Goal: Task Accomplishment & Management: Complete application form

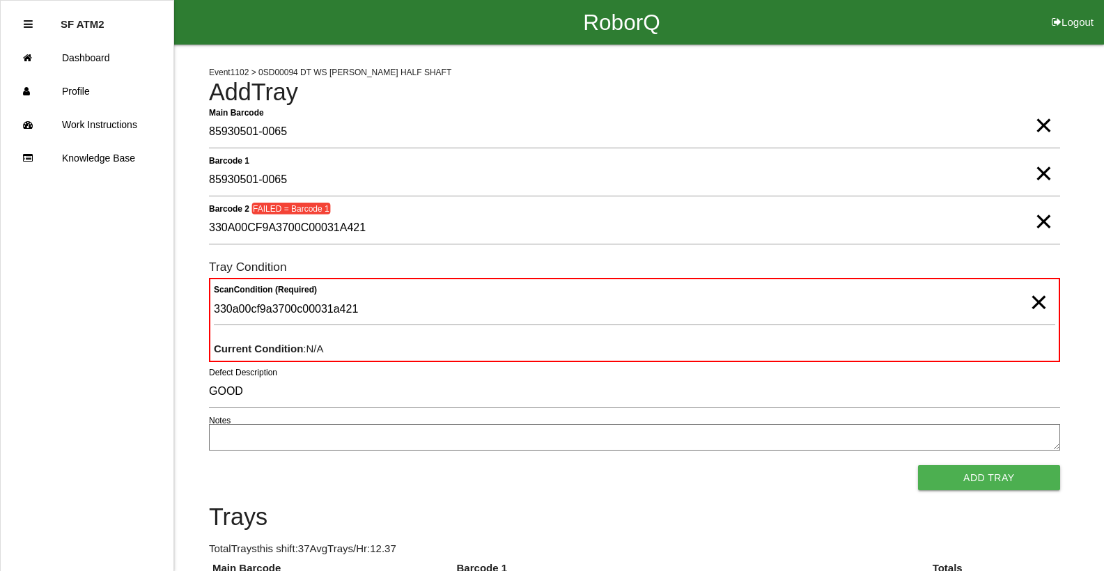
scroll to position [1, 0]
click at [1038, 302] on span "×" at bounding box center [1038, 288] width 18 height 28
click at [1038, 221] on span "×" at bounding box center [1043, 208] width 18 height 28
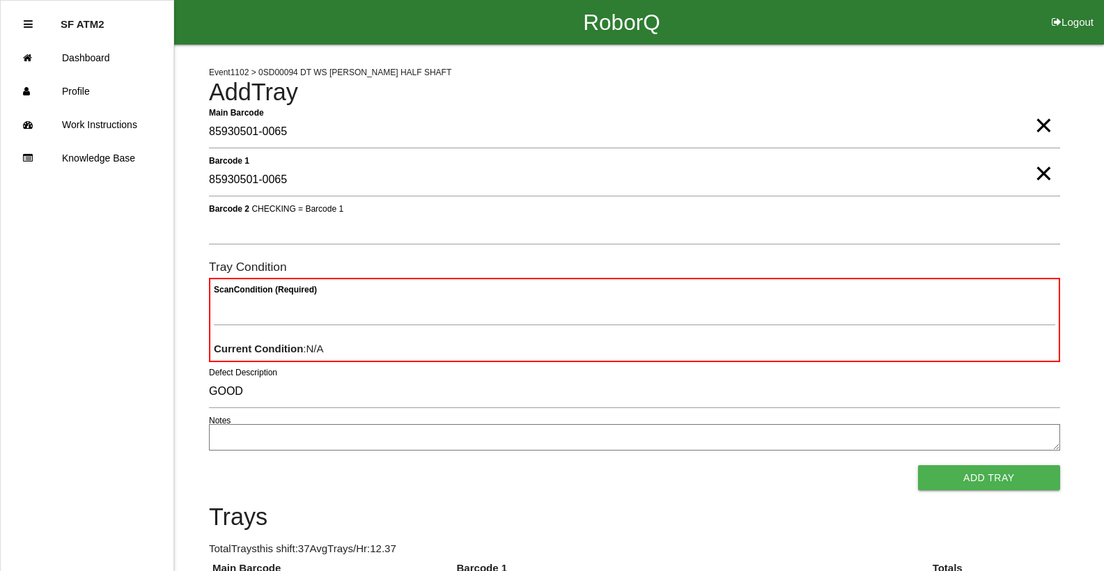
click at [1047, 171] on span "×" at bounding box center [1043, 160] width 18 height 28
click at [1043, 125] on span "×" at bounding box center [1043, 111] width 18 height 28
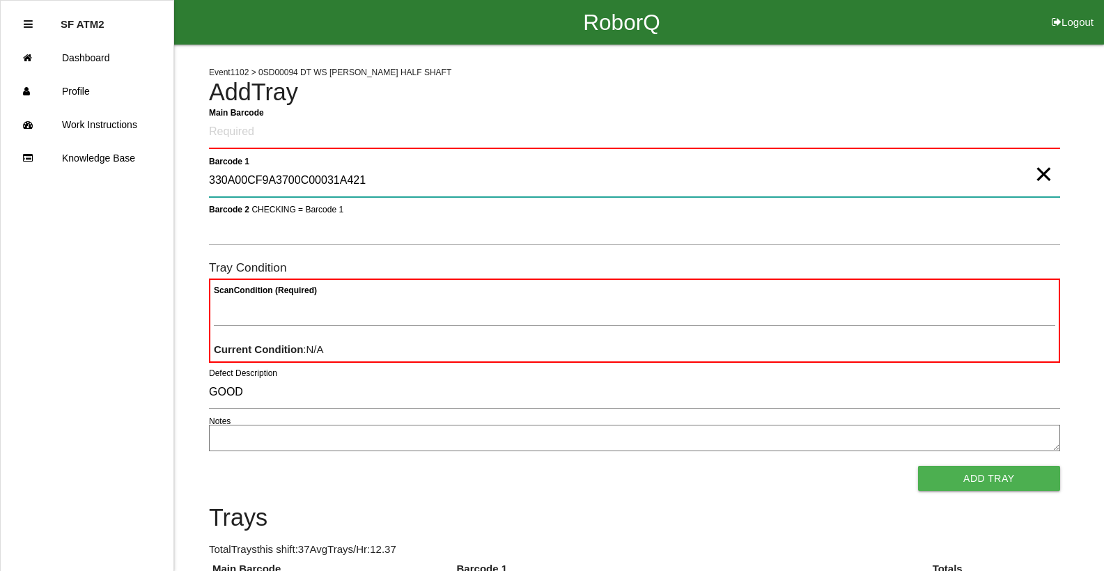
type 1 "330A00CF9A3700C00031A421"
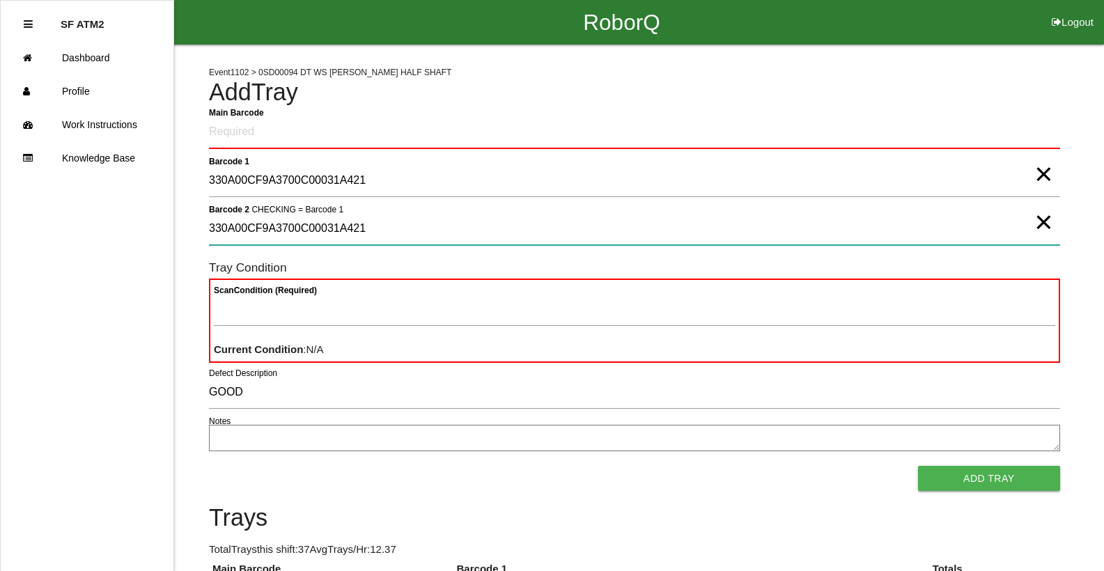
type 2 "330A00CF9A3700C00031A421"
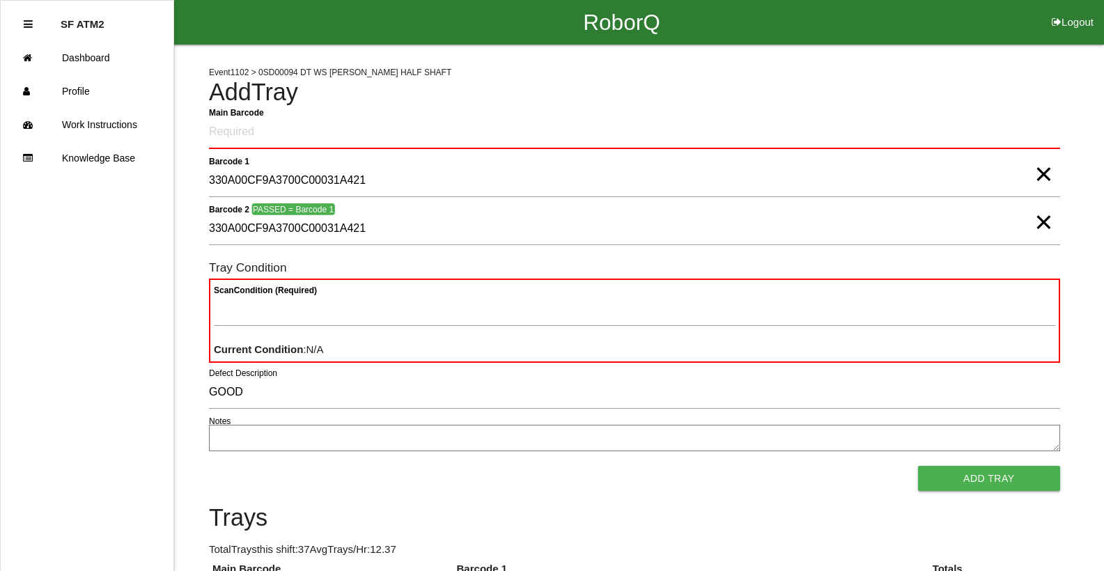
click at [667, 130] on Barcode "Main Barcode" at bounding box center [634, 132] width 851 height 33
type Barcode "85930501-0065"
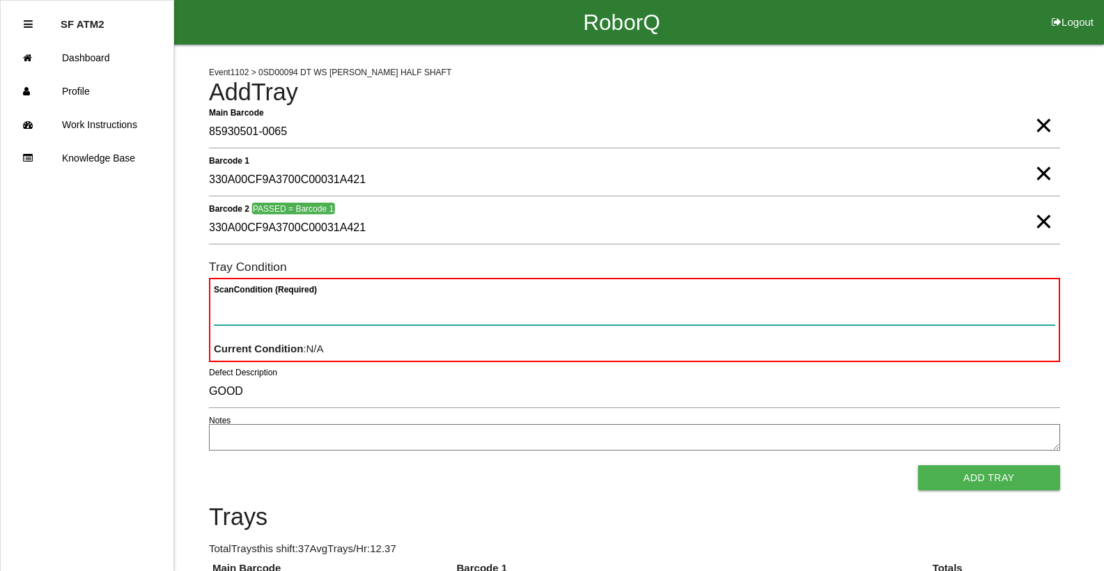
click at [339, 318] on Condition "Scan Condition (Required)" at bounding box center [634, 309] width 841 height 32
type Condition "goo"
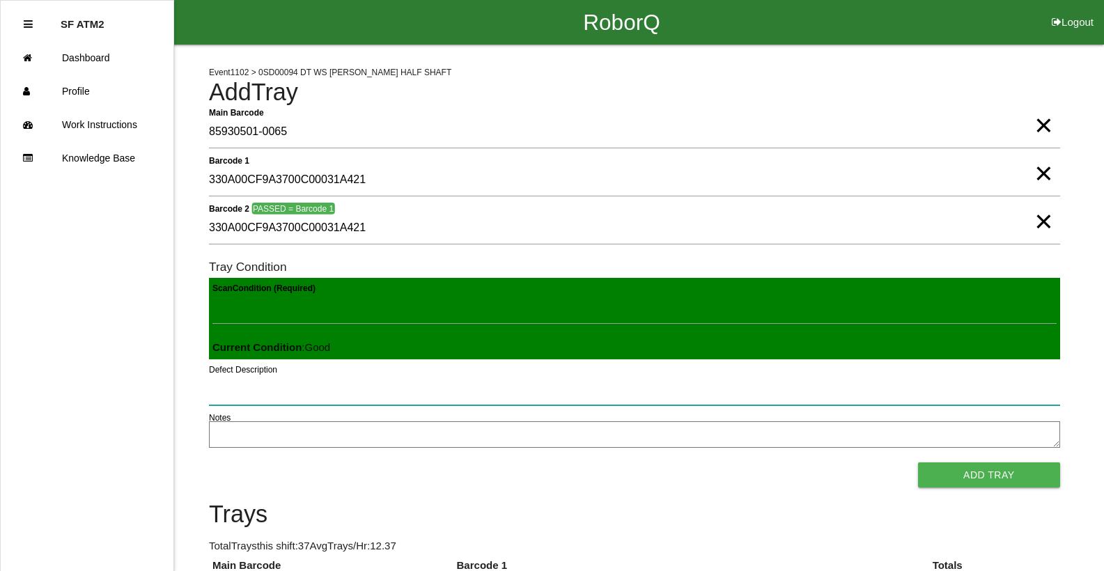
click at [918, 462] on button "Add Tray" at bounding box center [989, 474] width 142 height 25
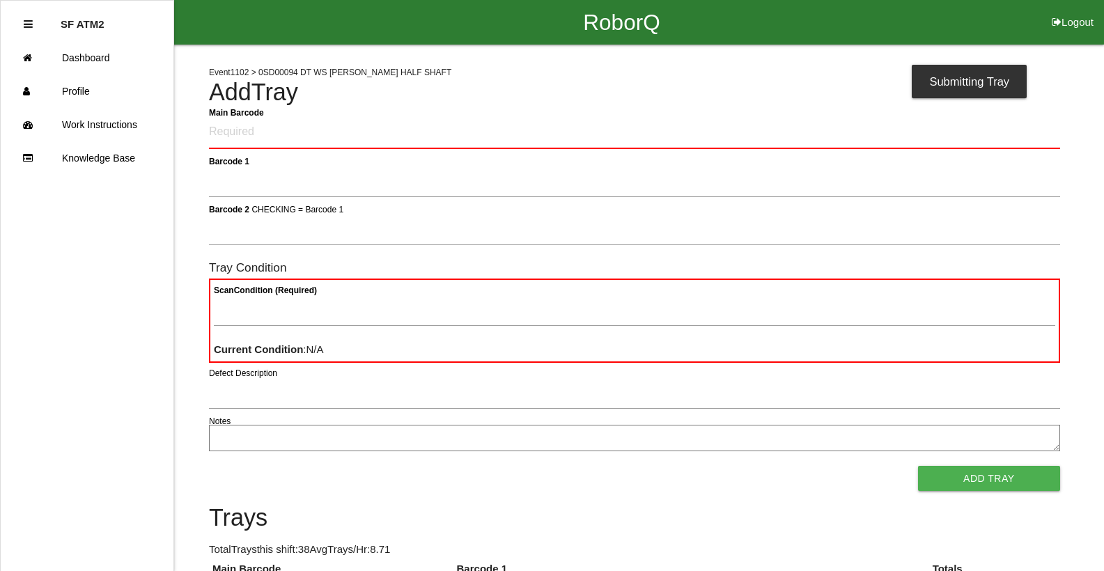
click at [918, 466] on button "Add Tray" at bounding box center [989, 478] width 142 height 25
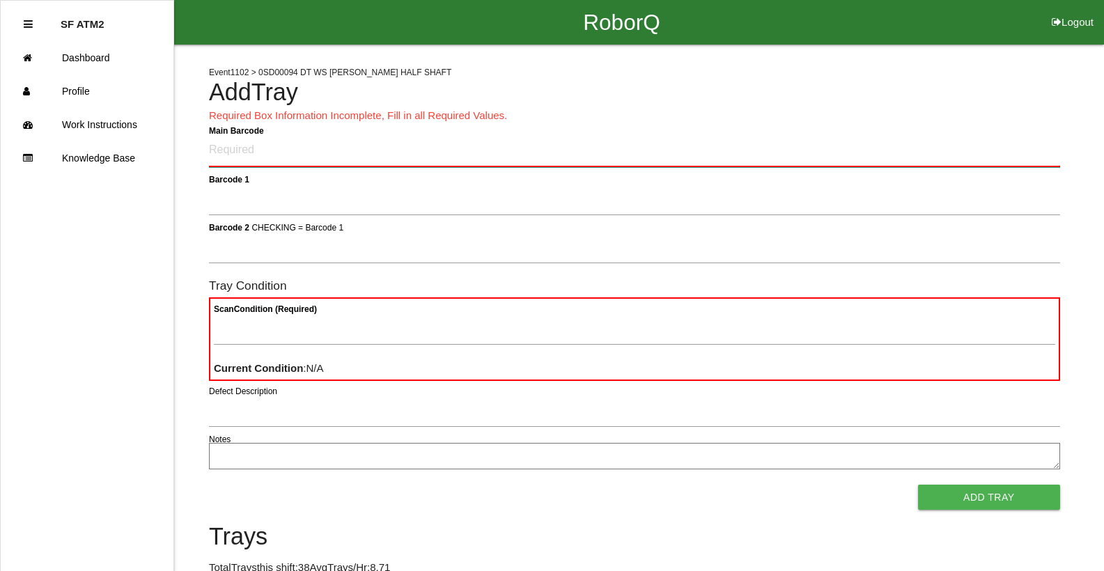
click at [251, 162] on Barcode "Main Barcode" at bounding box center [634, 150] width 851 height 33
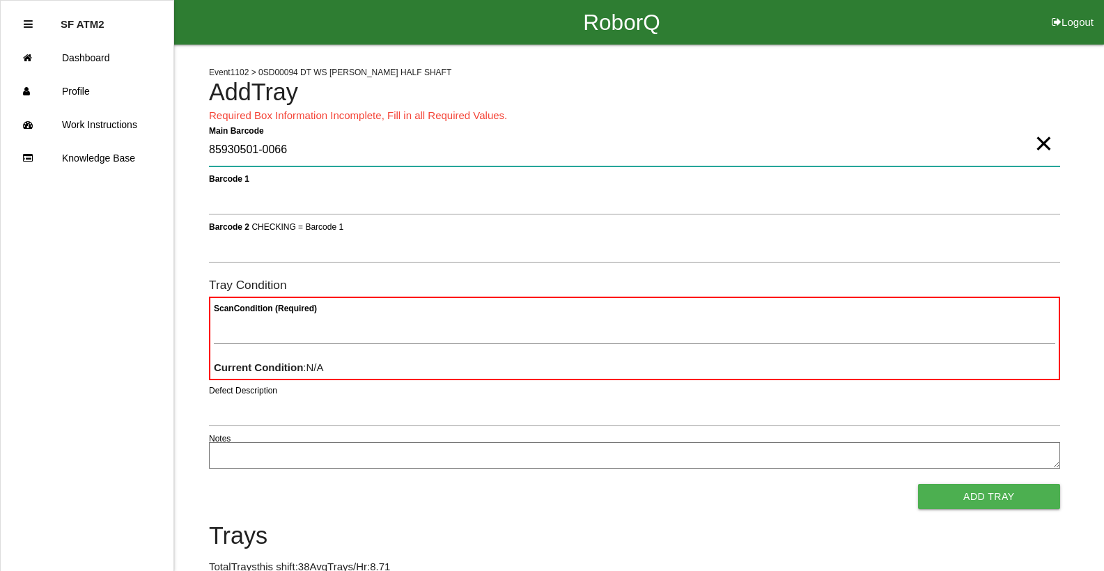
type Barcode "85930501-0066"
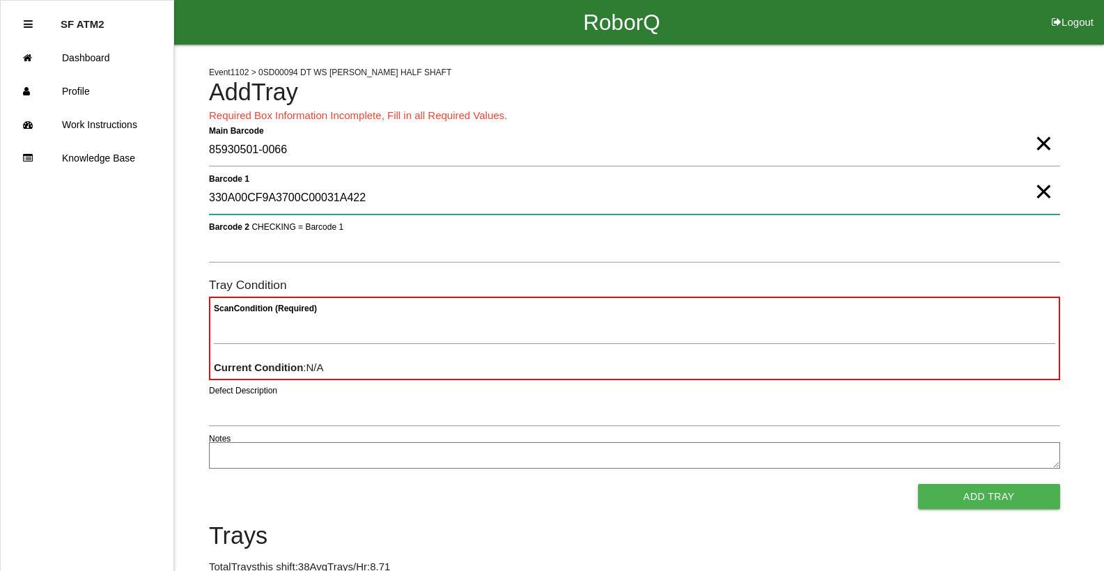
type 1 "330A00CF9A3700C00031A422"
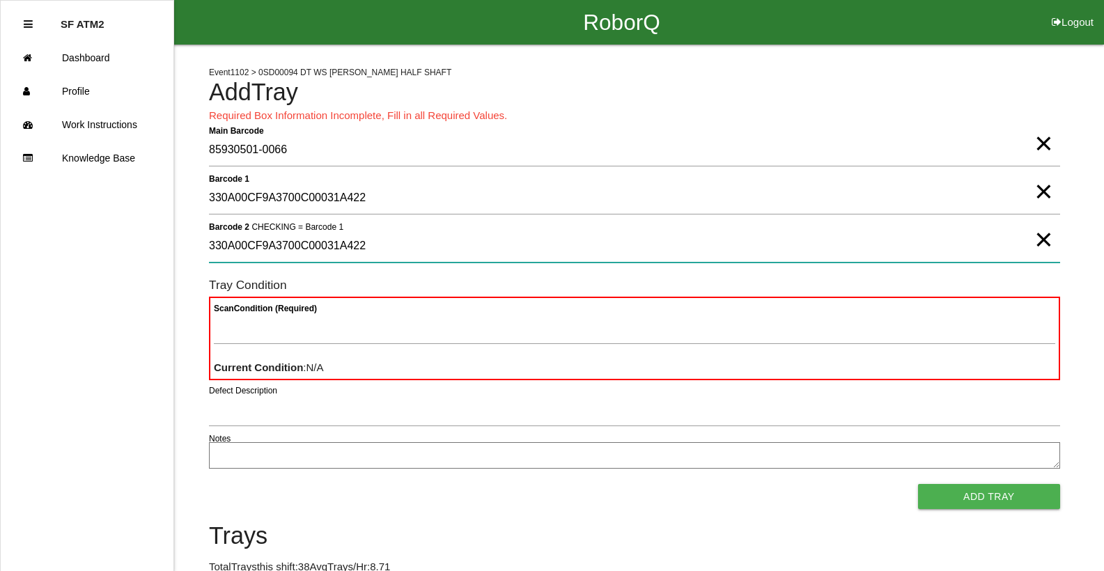
type 2 "330A00CF9A3700C00031A422"
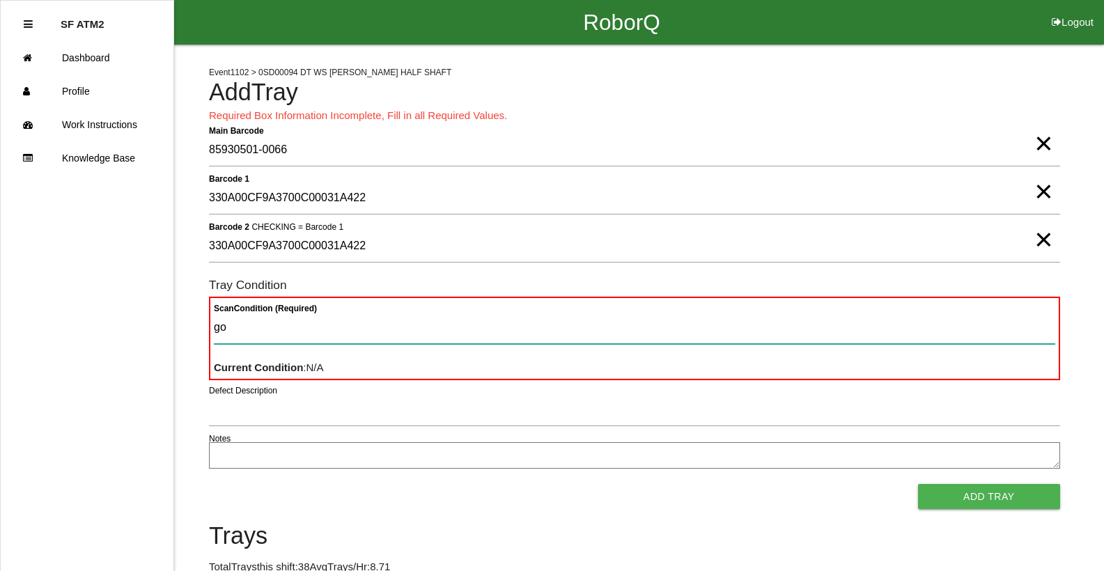
type Condition "goo"
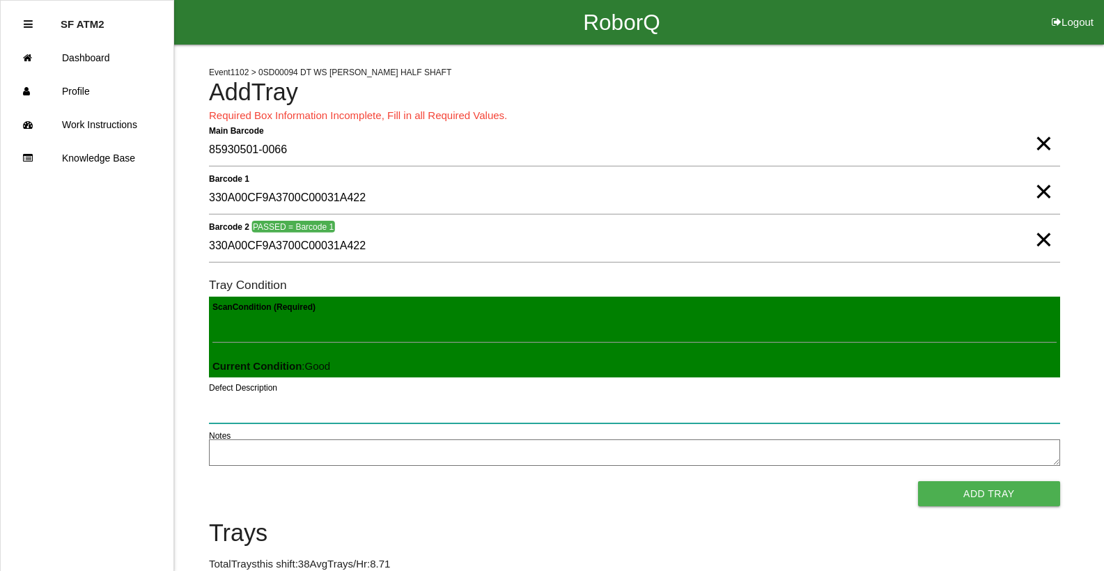
click at [918, 481] on button "Add Tray" at bounding box center [989, 493] width 142 height 25
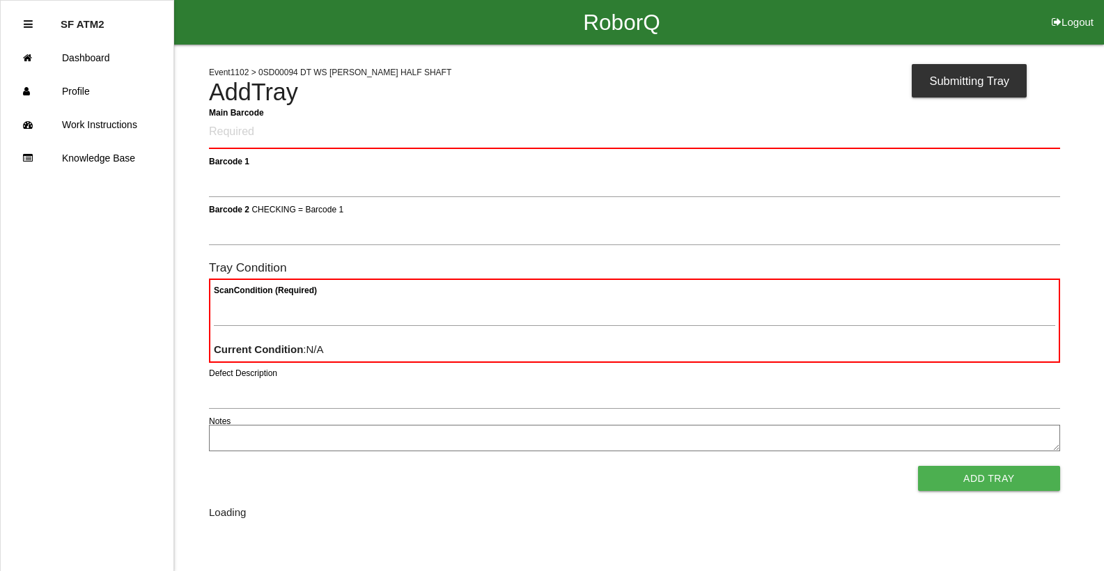
click at [918, 466] on button "Add Tray" at bounding box center [989, 478] width 142 height 25
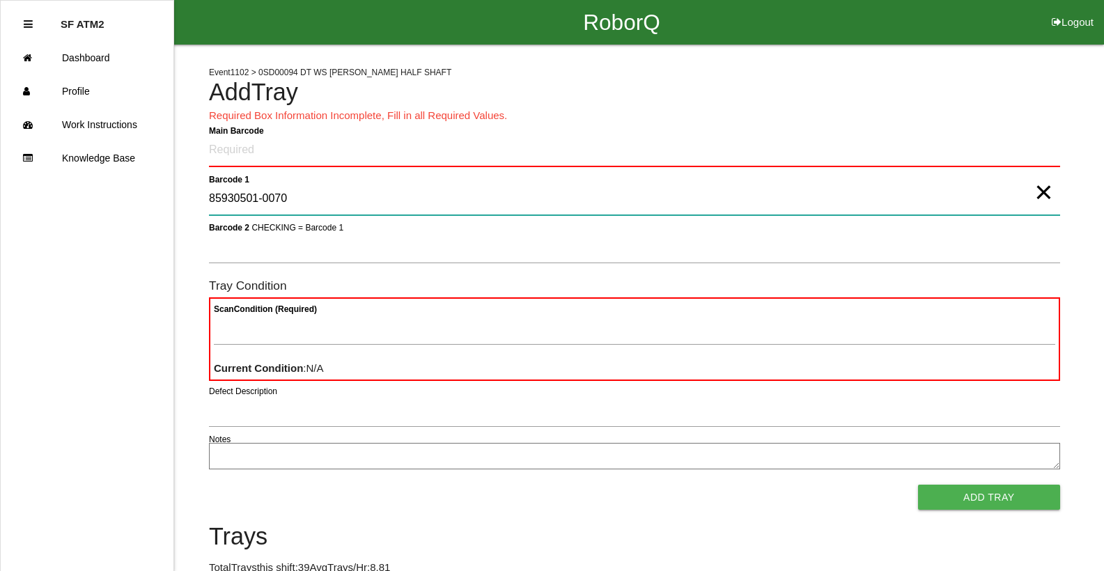
type 1 "85930501-0070"
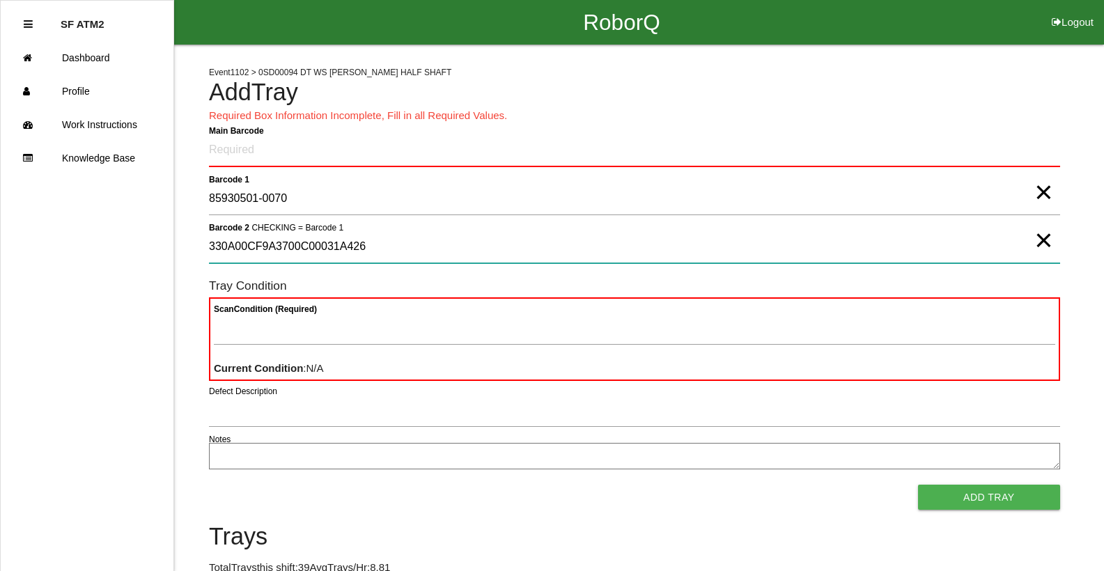
type 2 "330A00CF9A3700C00031A426"
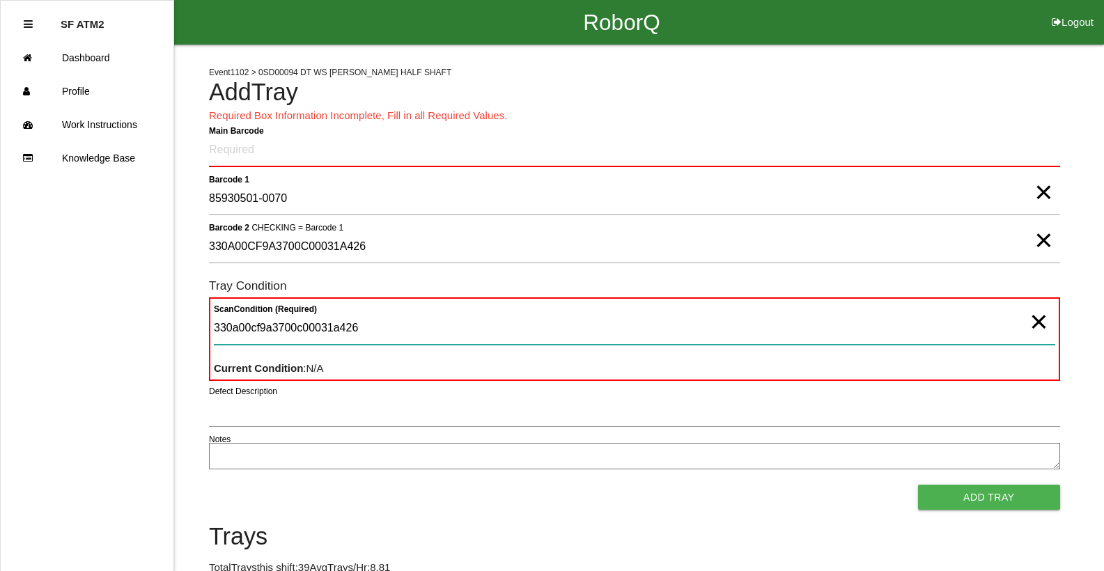
type Condition "330a00cf9a3700c00031a426"
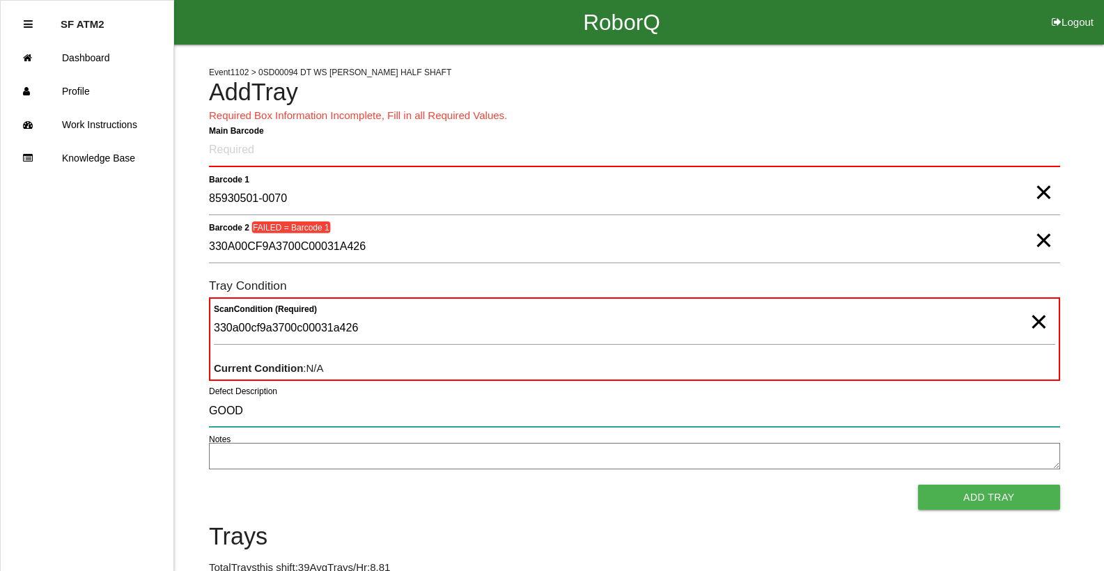
type input "GOOD"
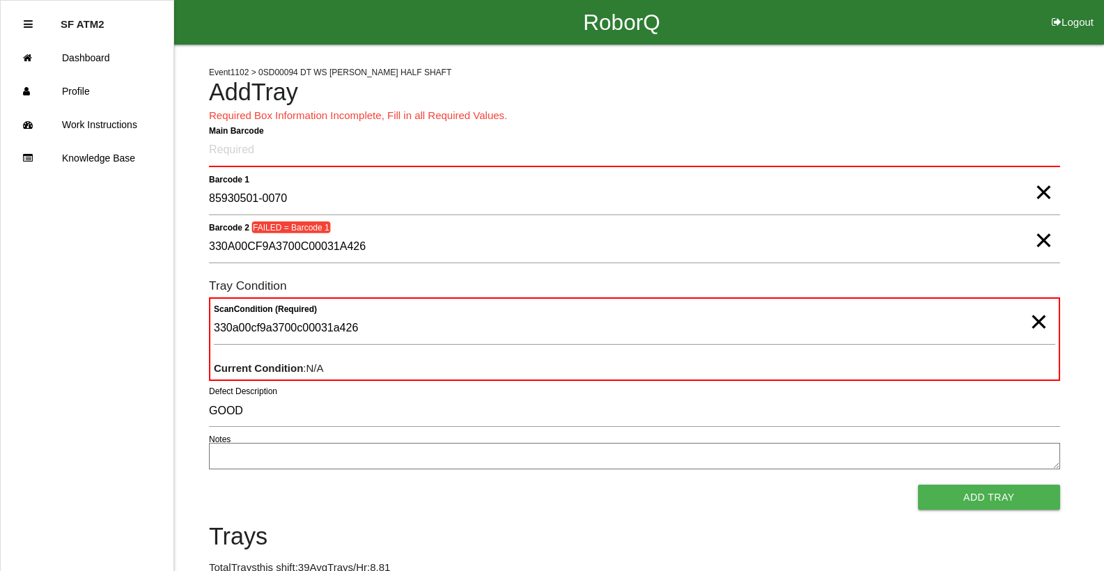
click at [1043, 322] on span "×" at bounding box center [1038, 308] width 18 height 28
click at [1042, 237] on span "×" at bounding box center [1043, 226] width 18 height 28
click at [1049, 192] on span "×" at bounding box center [1043, 178] width 18 height 28
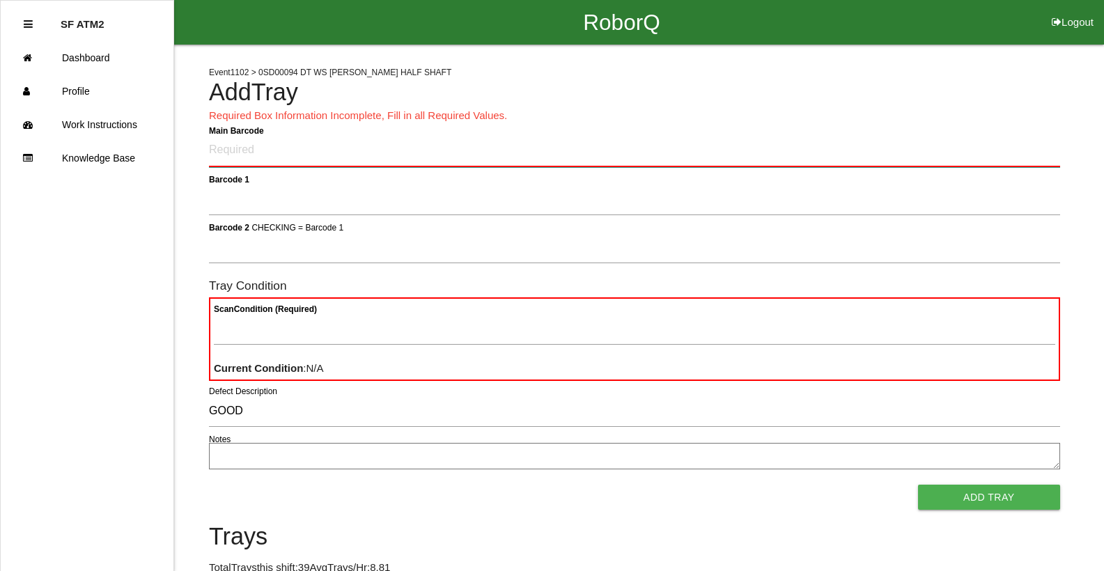
click at [1003, 148] on Barcode "Main Barcode" at bounding box center [634, 150] width 851 height 33
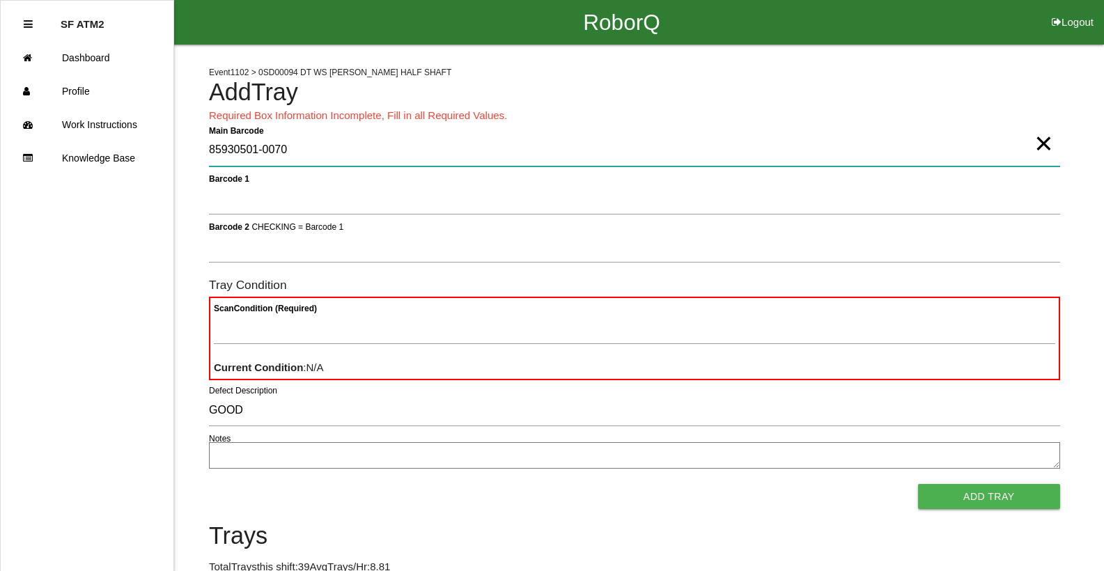
type Barcode "85930501-0070"
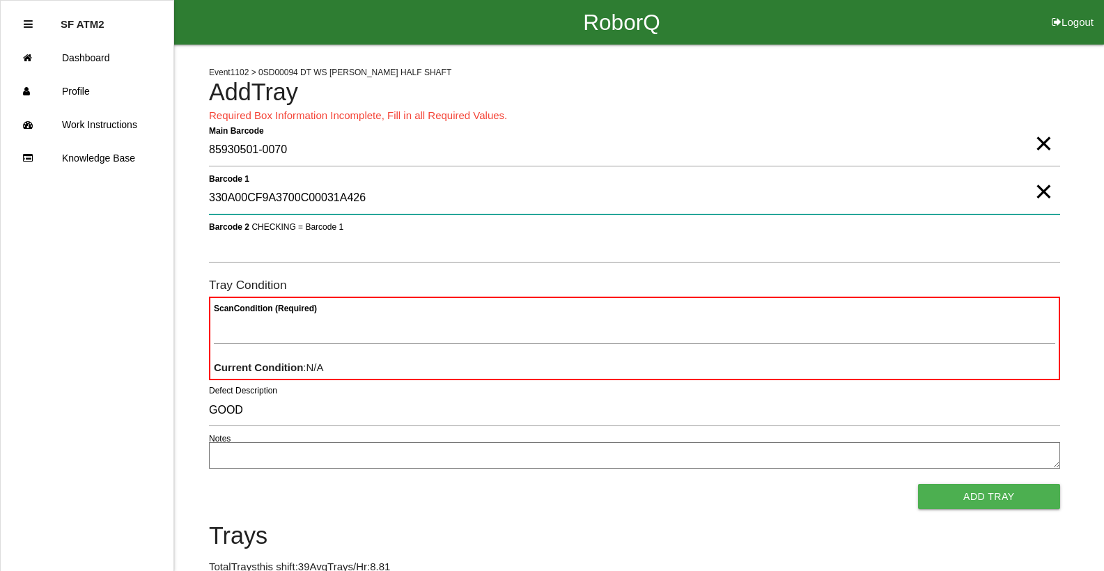
type 1 "330A00CF9A3700C00031A426"
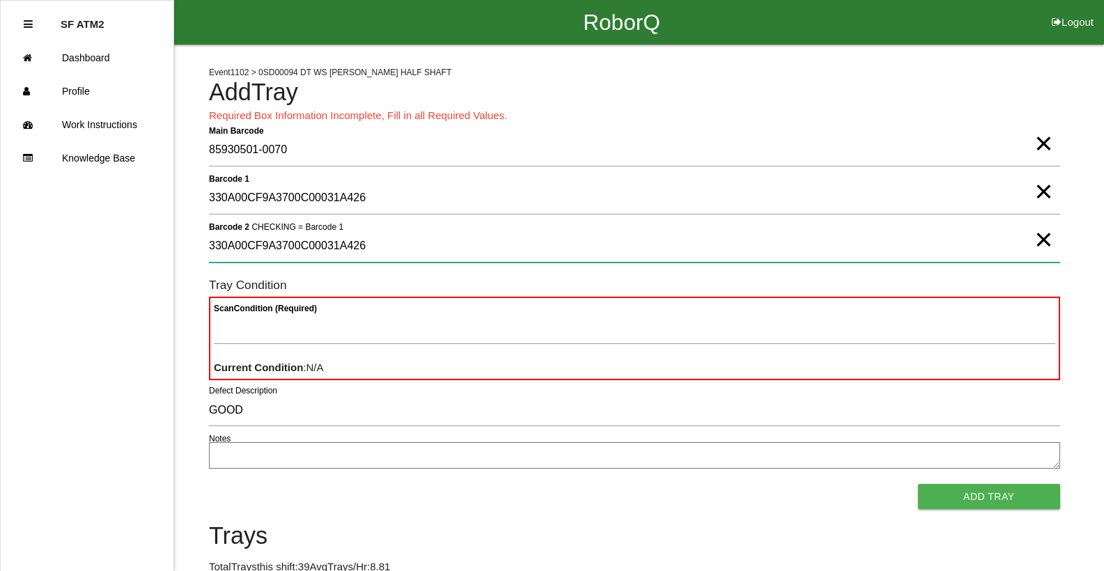
type 2 "330A00CF9A3700C00031A426"
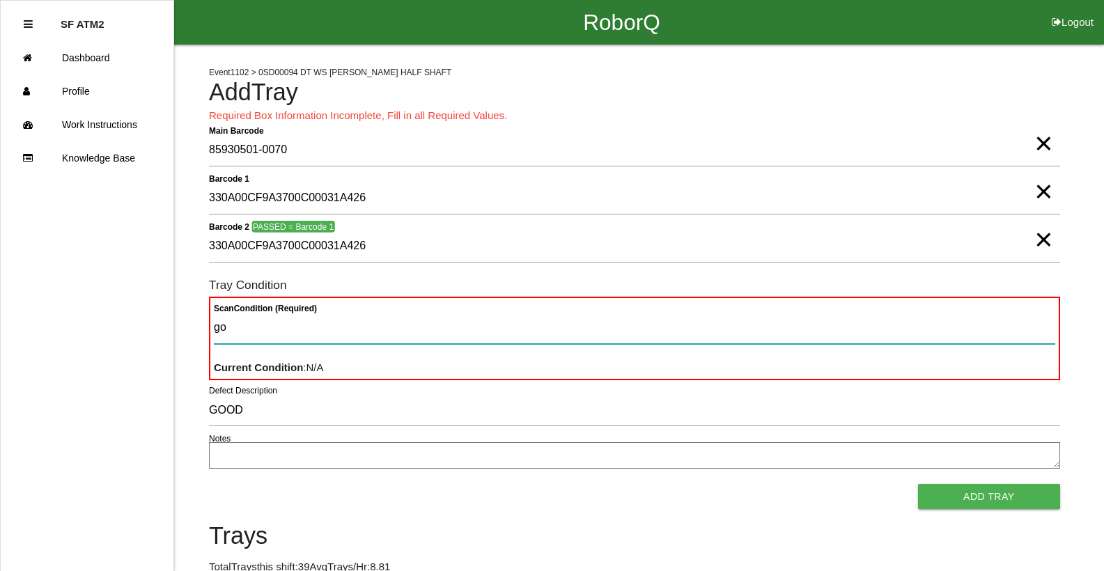
type Condition "goo"
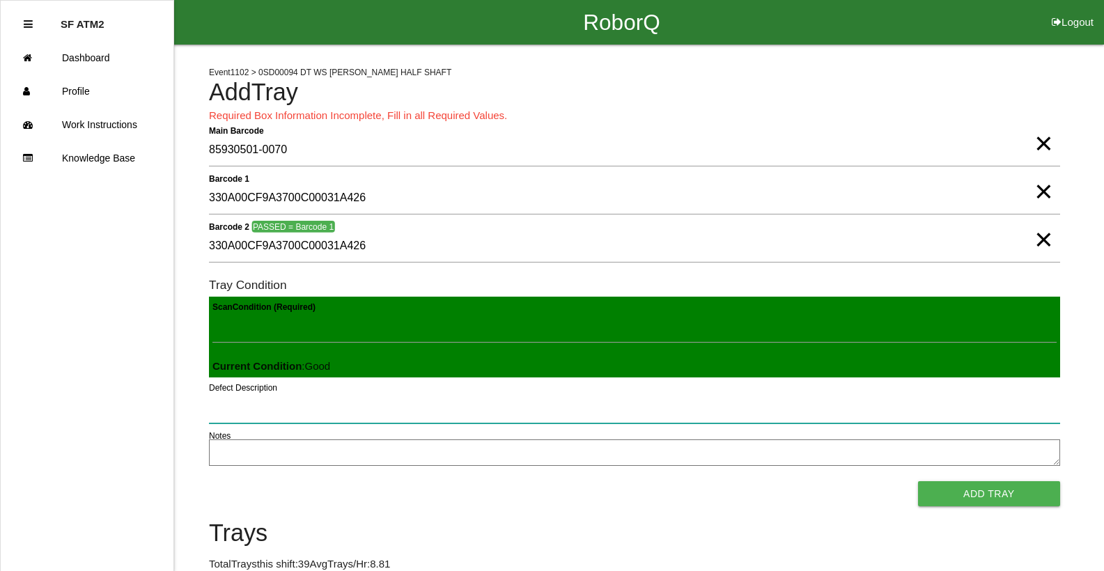
click at [918, 481] on button "Add Tray" at bounding box center [989, 493] width 142 height 25
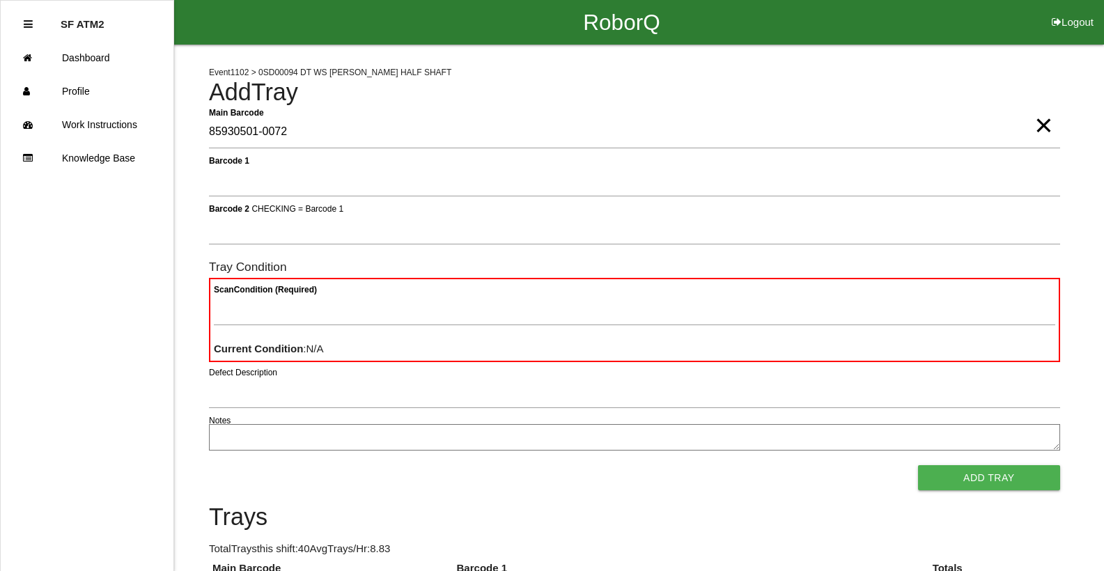
type Barcode "85930501-0072"
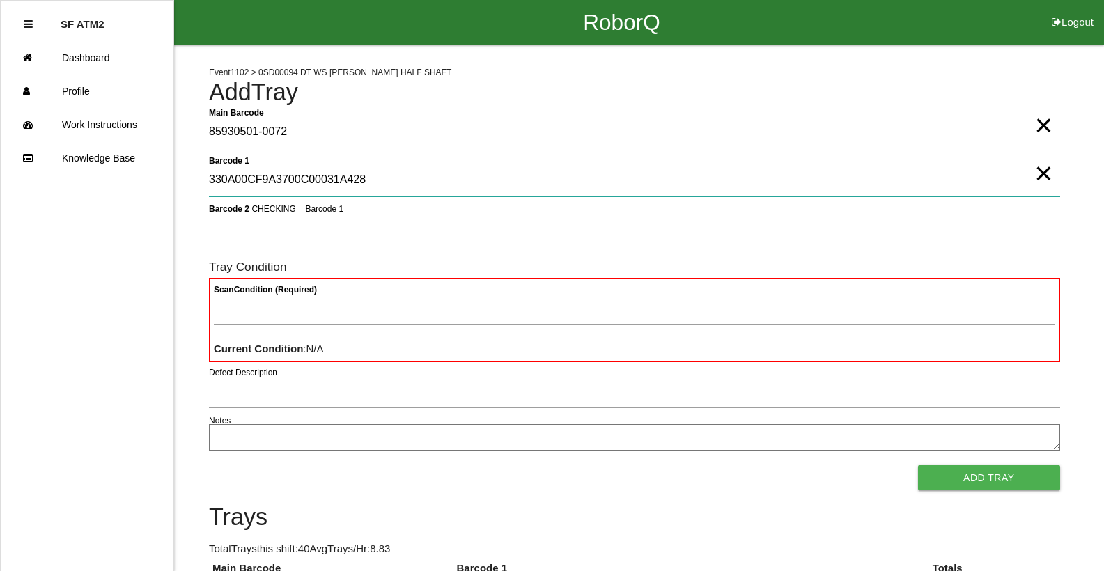
type 1 "330A00CF9A3700C00031A428"
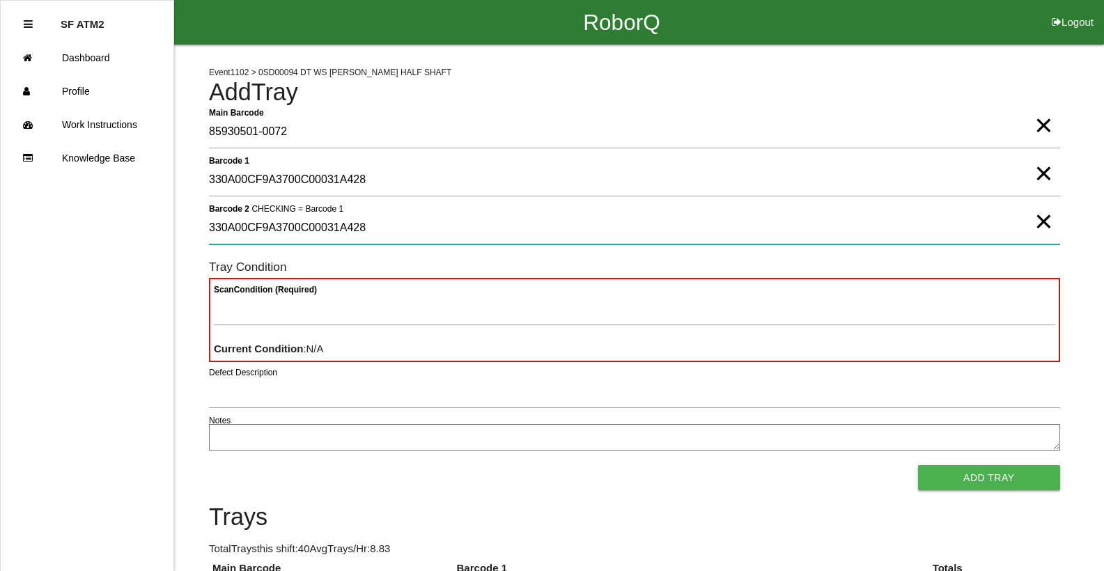
type 2 "330A00CF9A3700C00031A428"
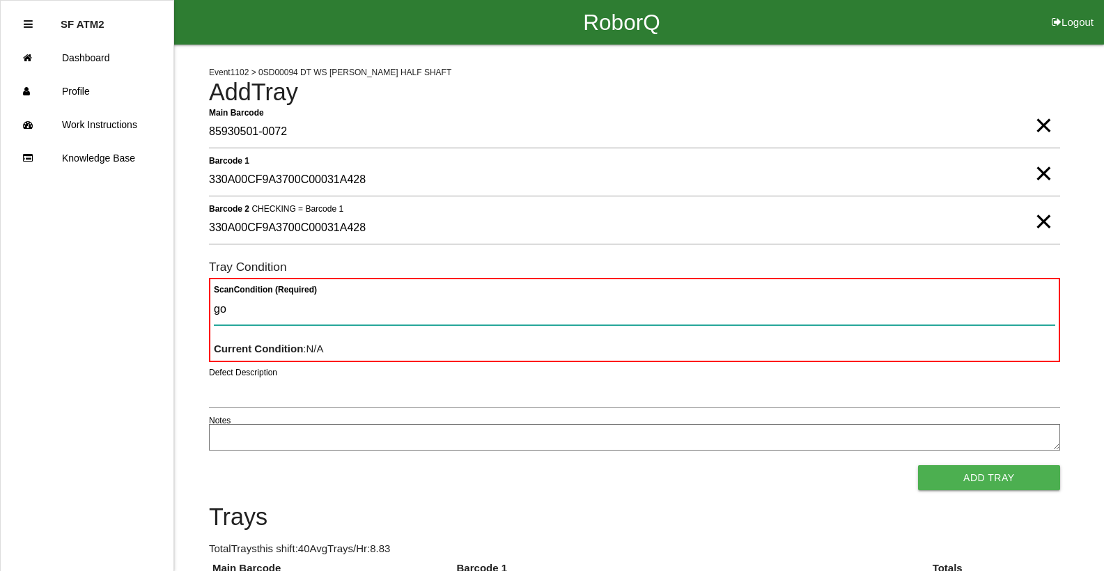
type Condition "goo"
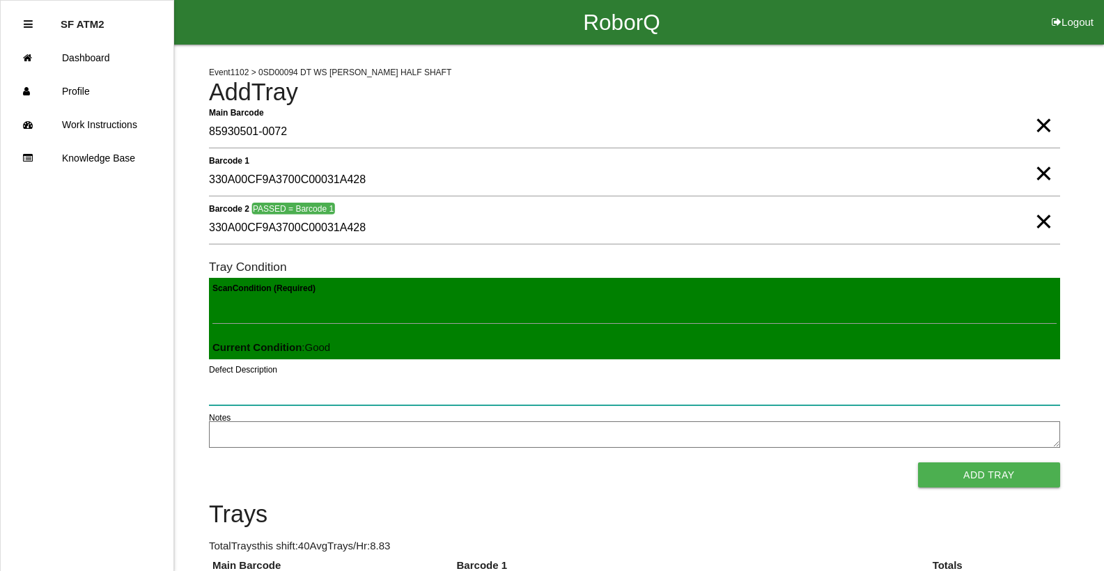
click at [918, 462] on button "Add Tray" at bounding box center [989, 474] width 142 height 25
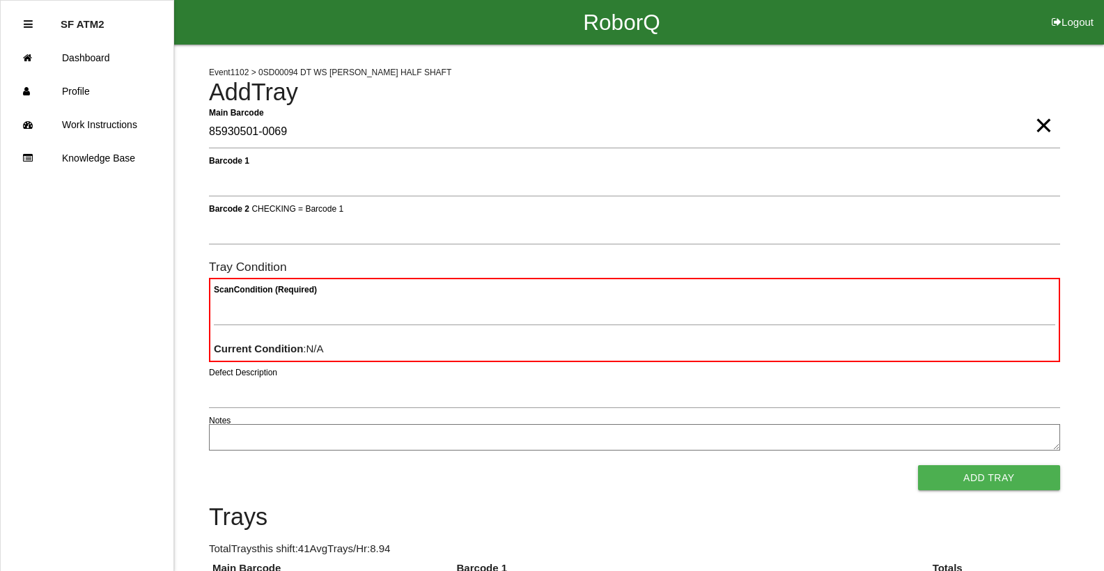
type Barcode "85930501-0069"
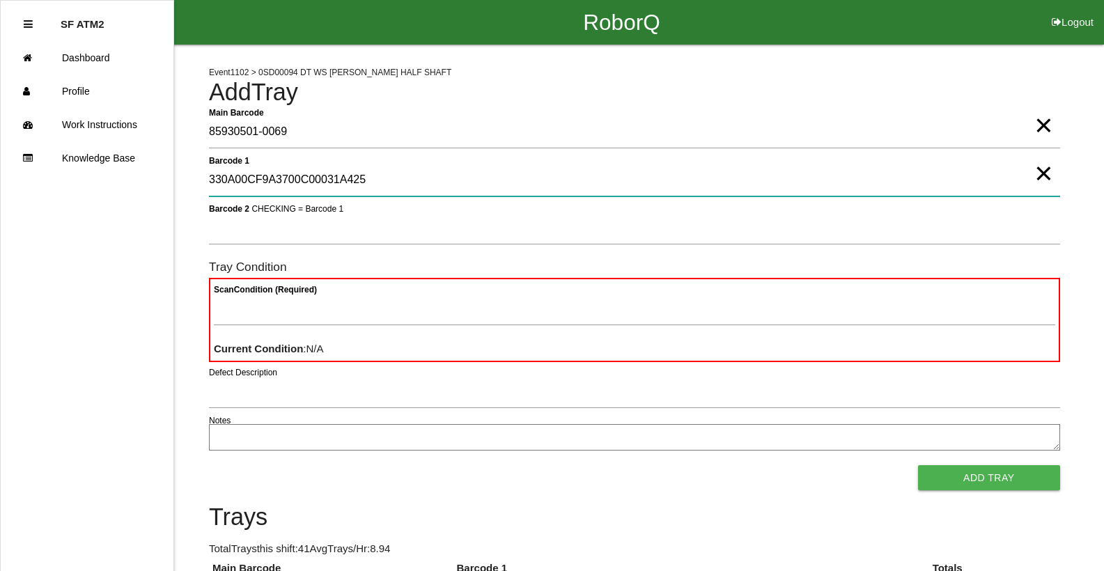
type 1 "330A00CF9A3700C00031A425"
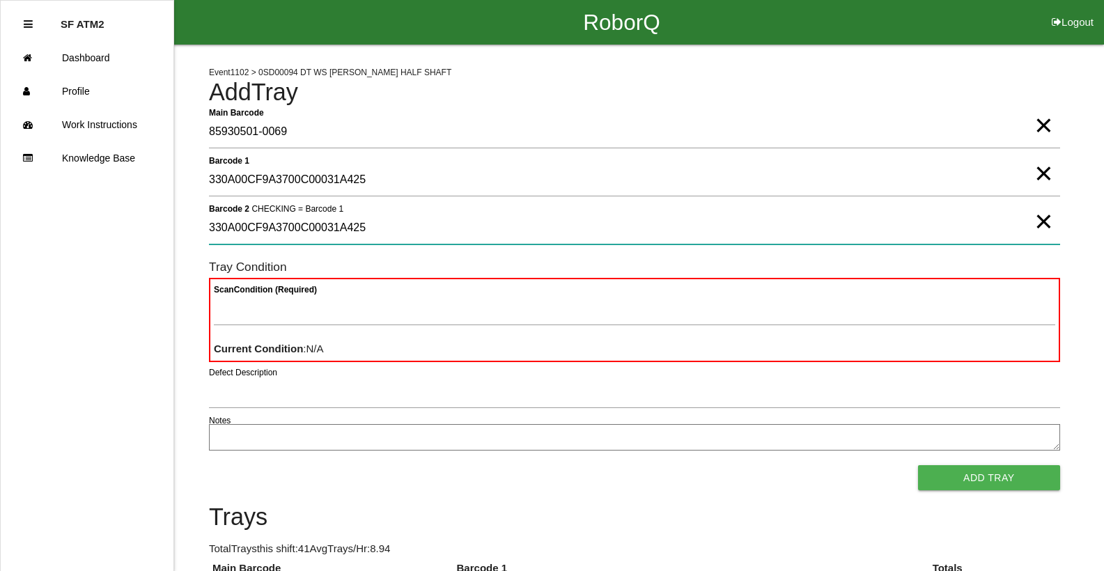
type 2 "330A00CF9A3700C00031A425"
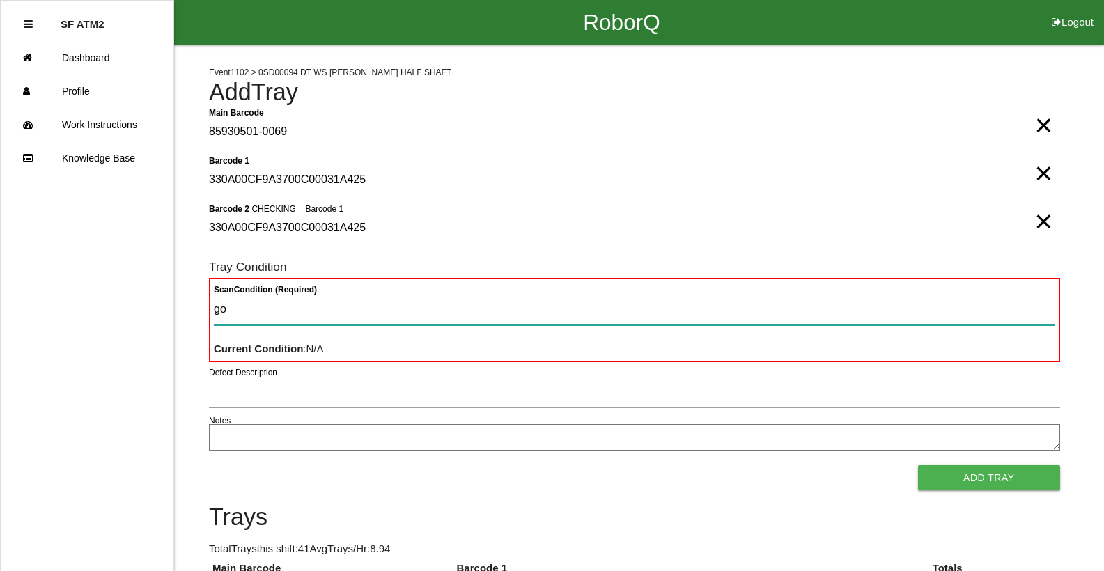
type Condition "goo"
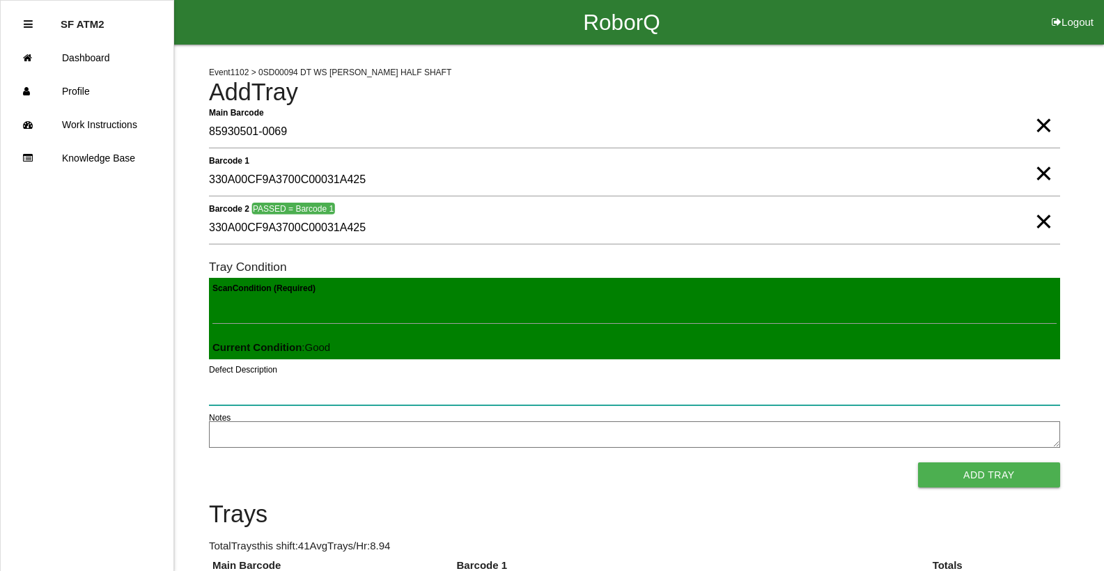
click at [918, 462] on button "Add Tray" at bounding box center [989, 474] width 142 height 25
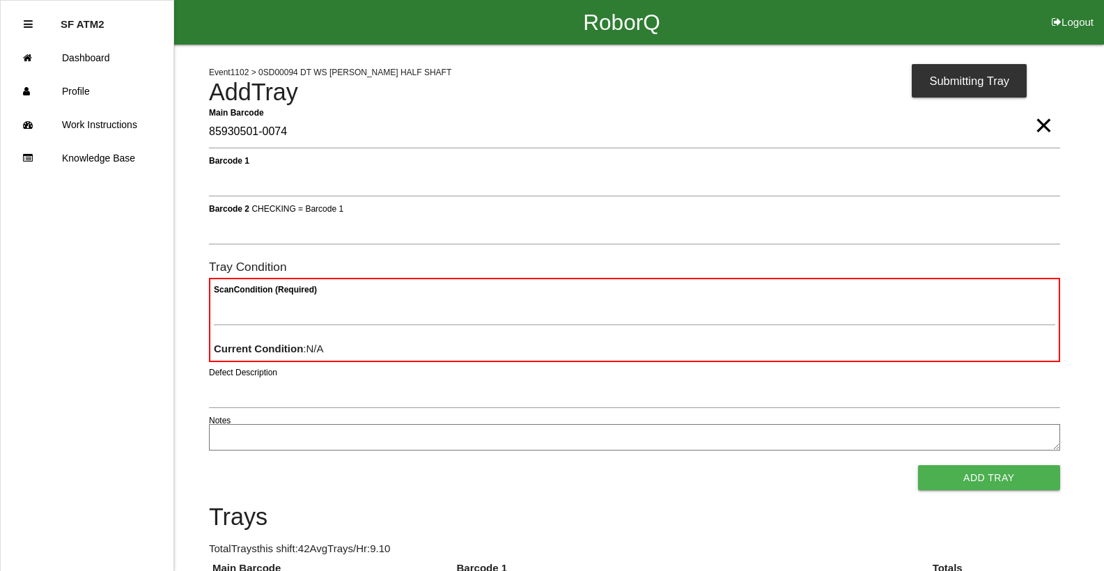
type Barcode "85930501-0074"
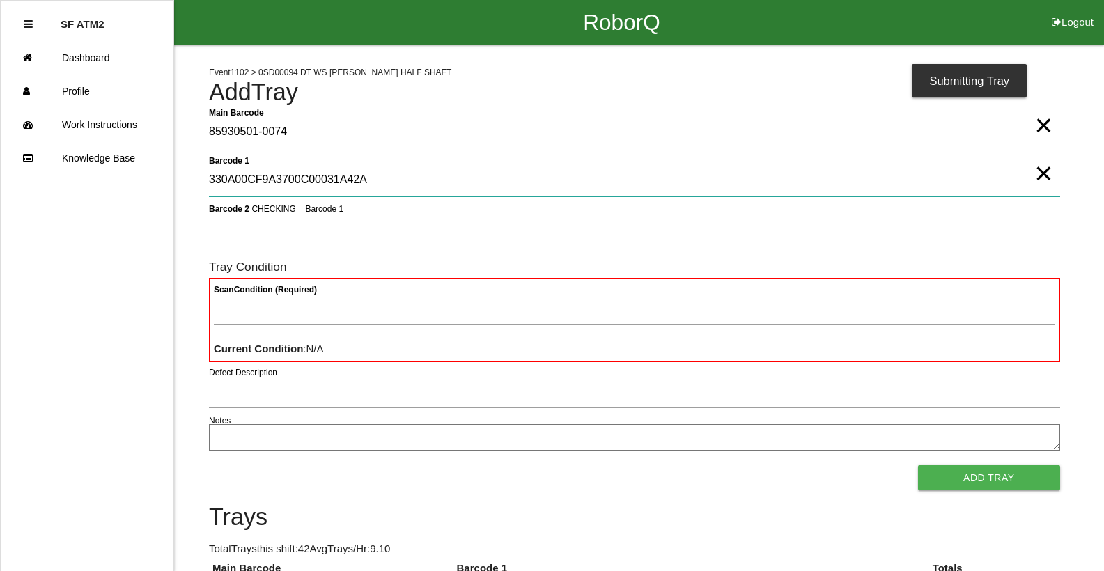
type 1 "330A00CF9A3700C00031A42A"
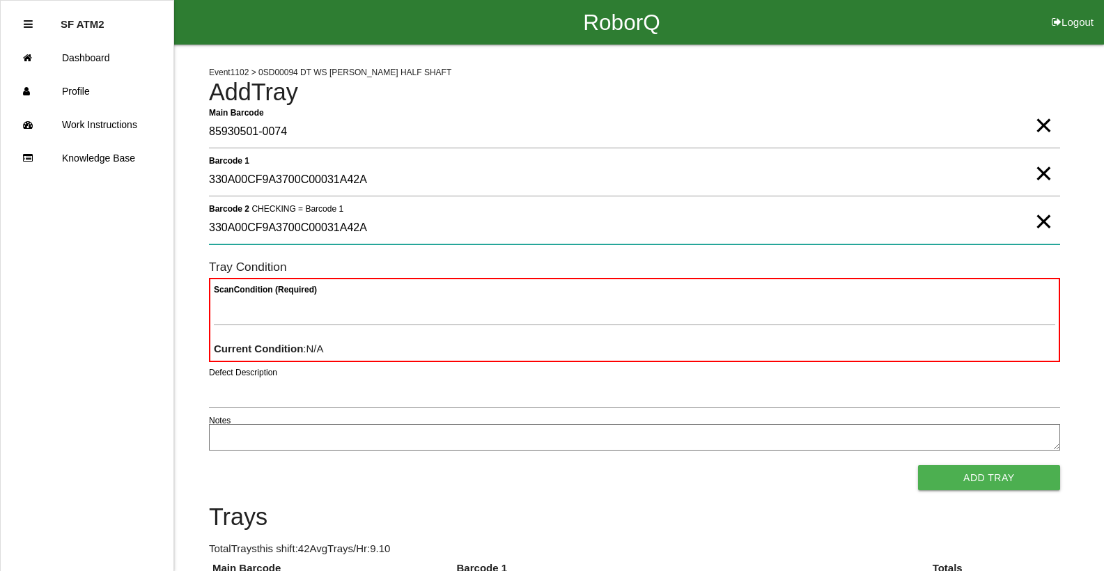
type 2 "330A00CF9A3700C00031A42A"
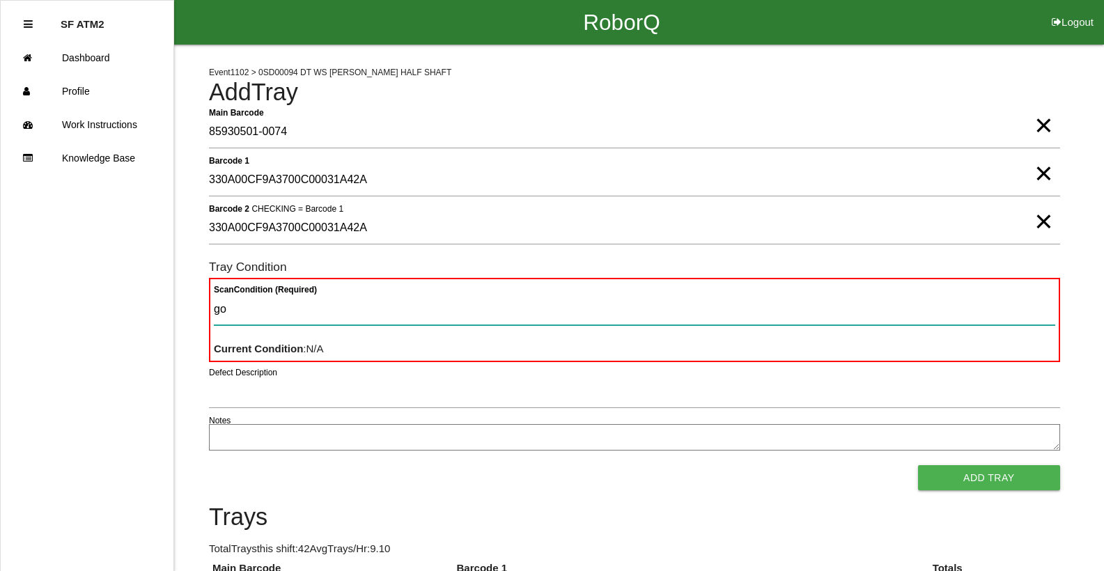
type Condition "goo"
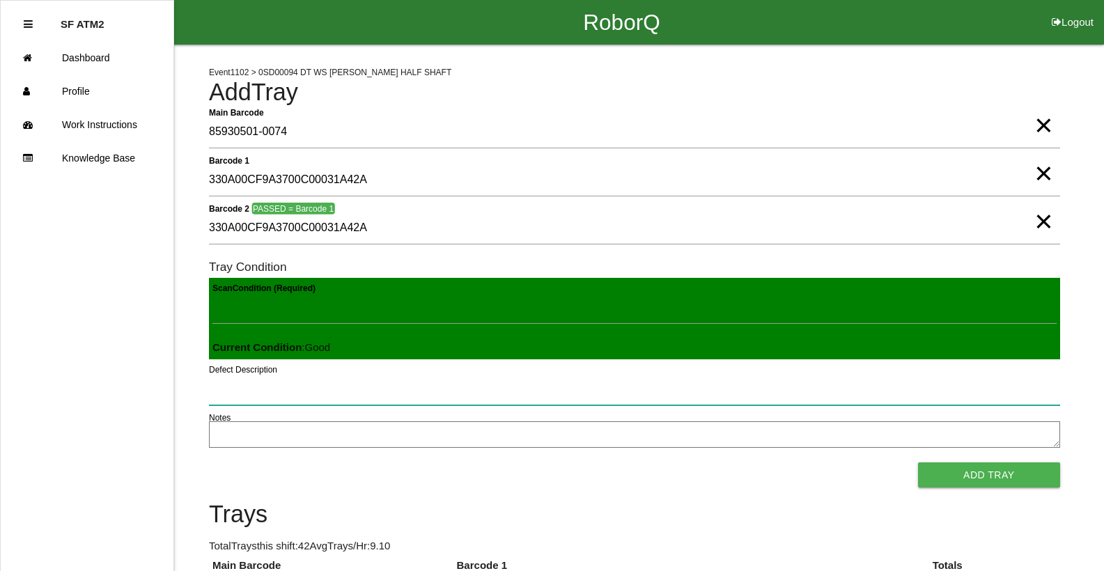
click at [918, 462] on button "Add Tray" at bounding box center [989, 474] width 142 height 25
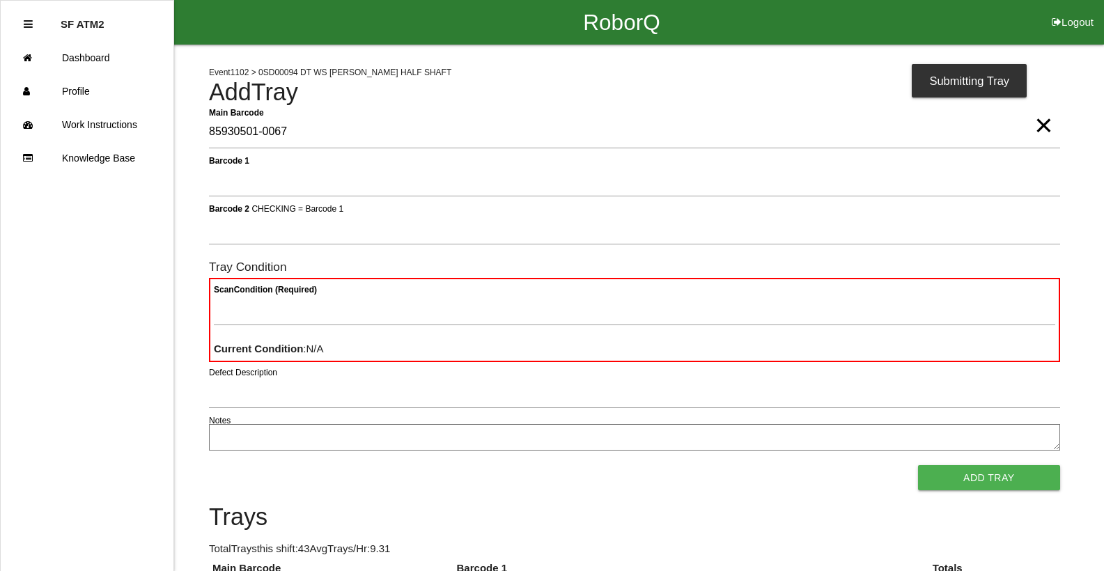
type Barcode "85930501-0067"
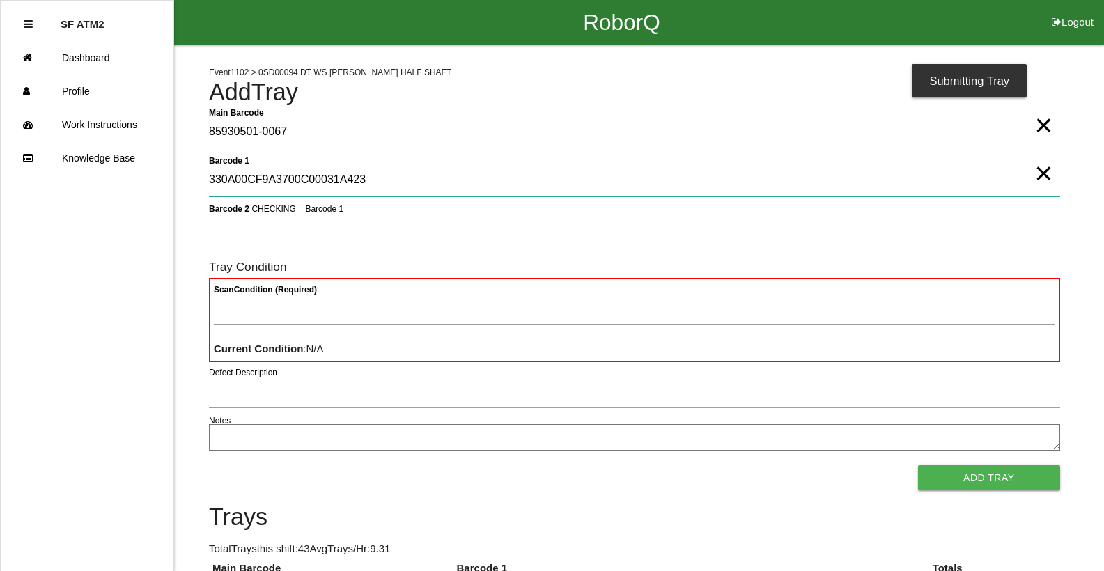
type 1 "330A00CF9A3700C00031A423"
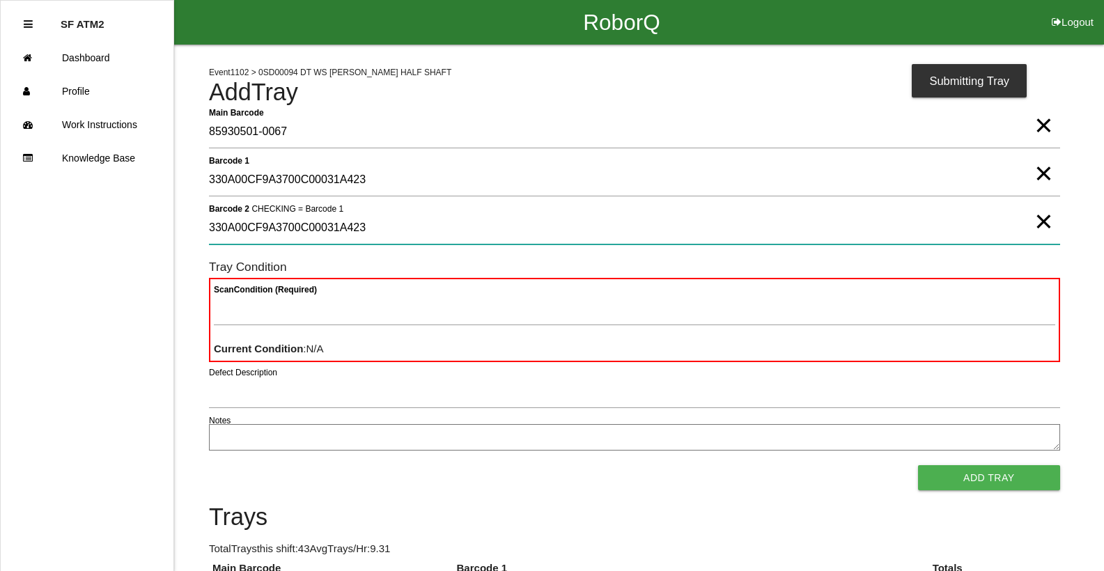
type 2 "330A00CF9A3700C00031A423"
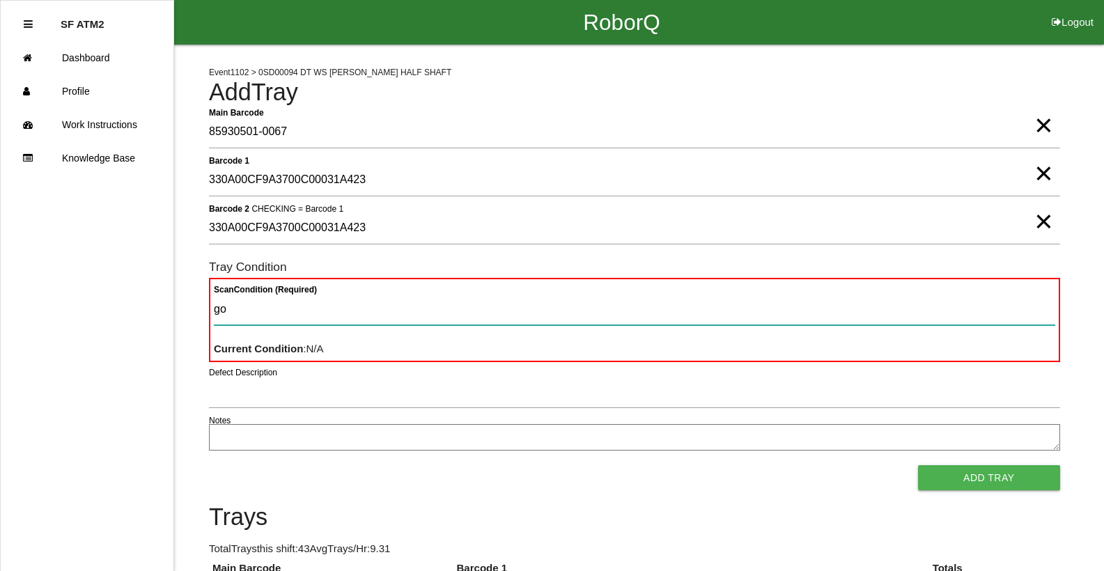
type Condition "goo"
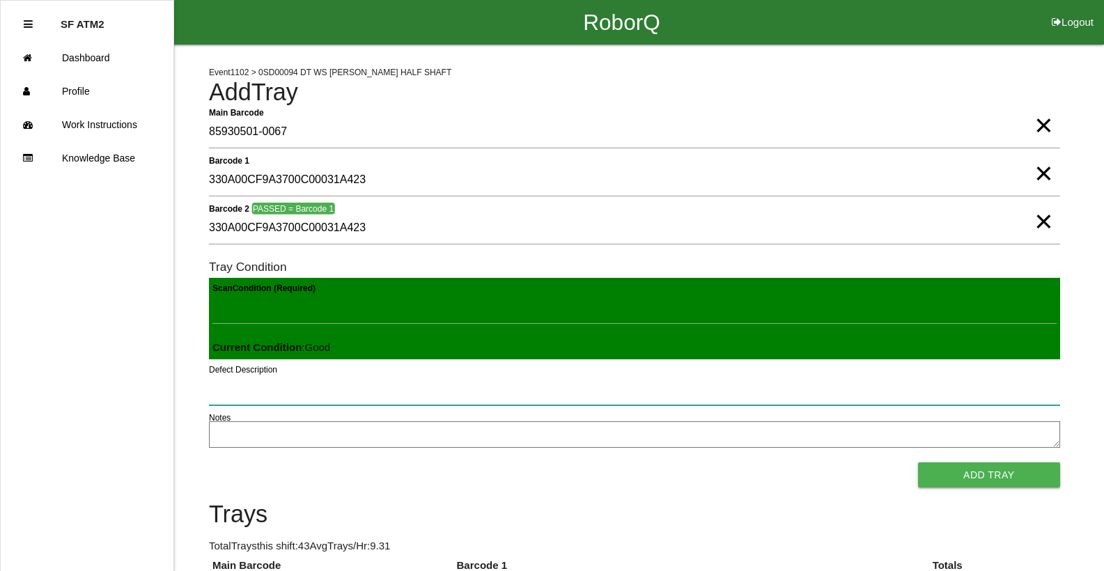
click at [918, 462] on button "Add Tray" at bounding box center [989, 474] width 142 height 25
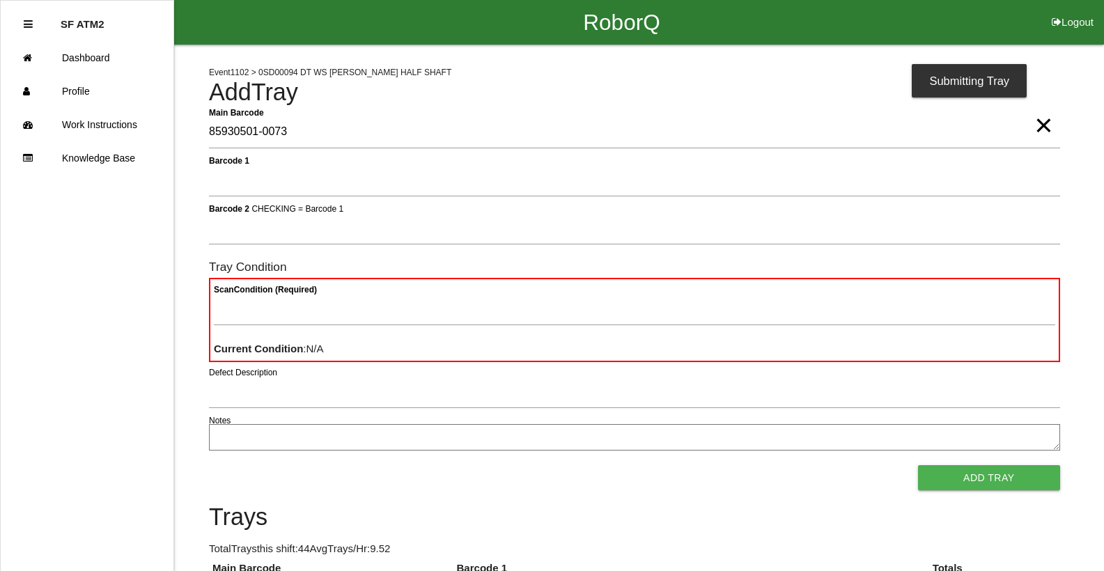
type Barcode "85930501-0073"
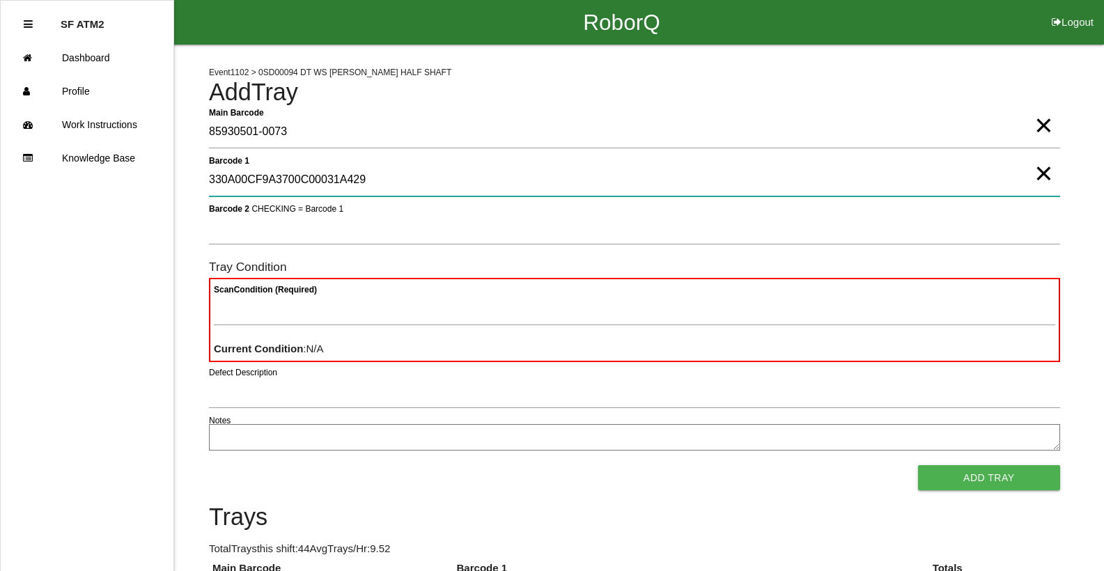
type 1 "330A00CF9A3700C00031A429"
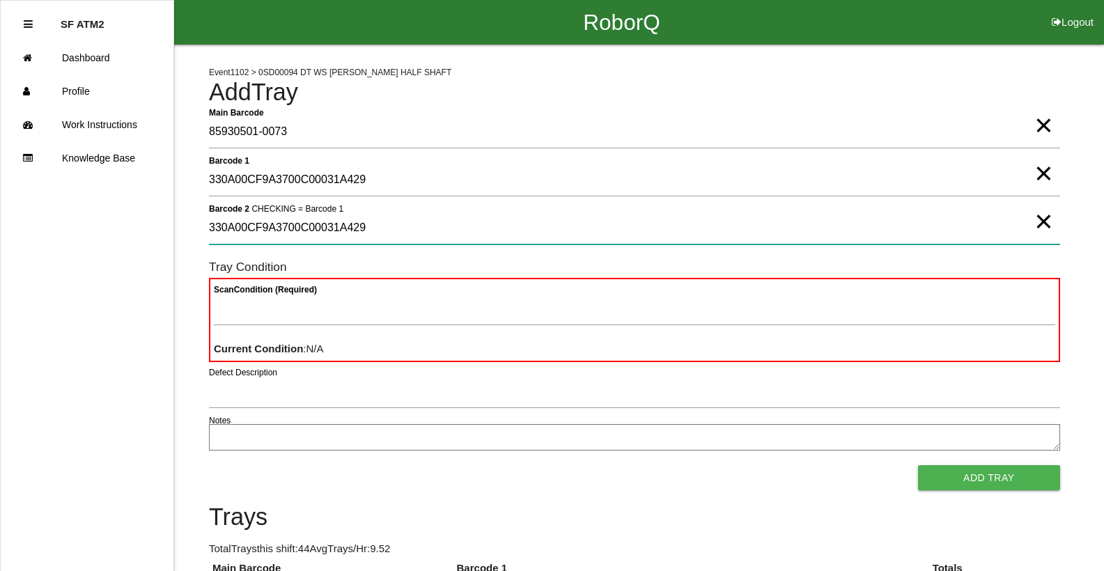
type 2 "330A00CF9A3700C00031A429"
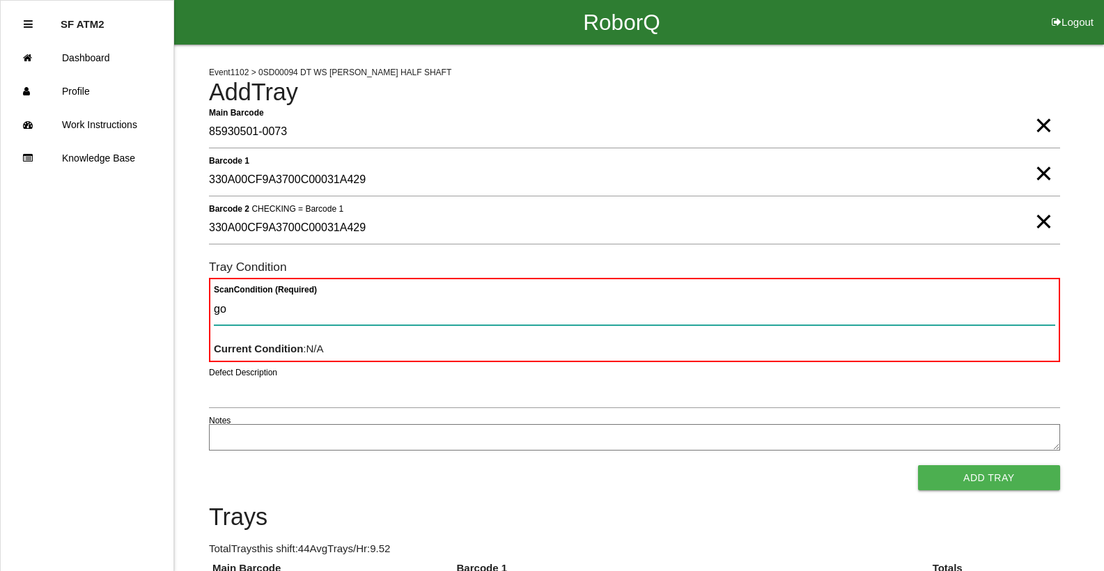
type Condition "goo"
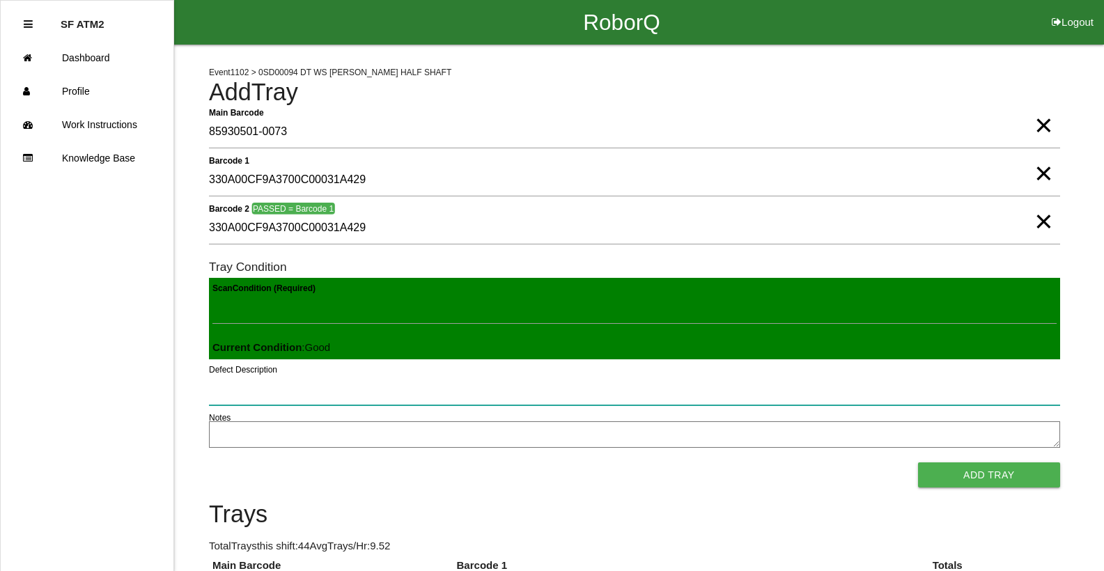
click at [918, 462] on button "Add Tray" at bounding box center [989, 474] width 142 height 25
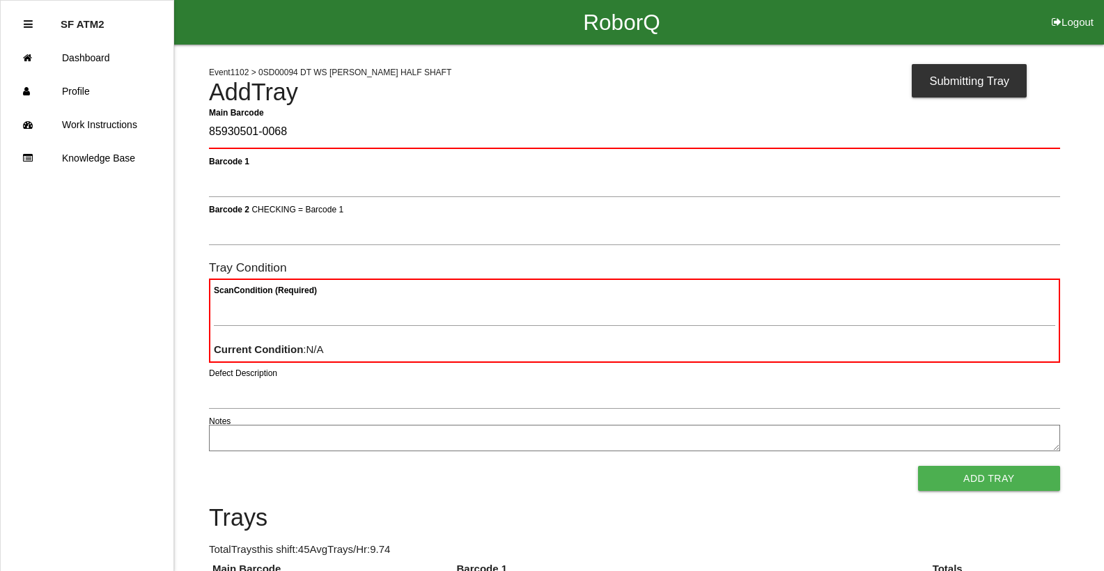
type Barcode "85930501-0068"
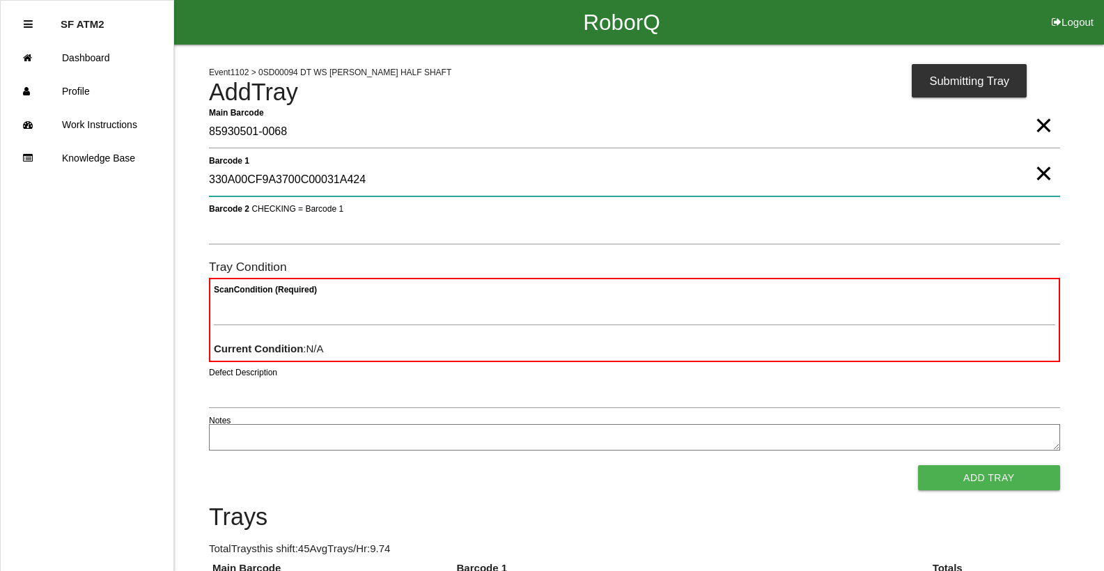
type 1 "330A00CF9A3700C00031A424"
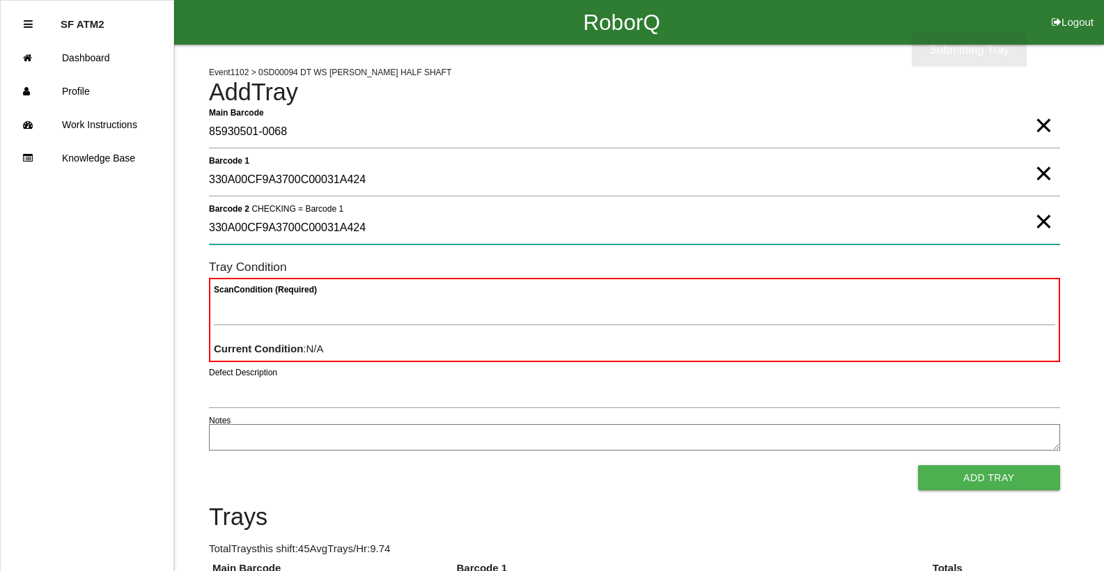
type 2 "330A00CF9A3700C00031A424"
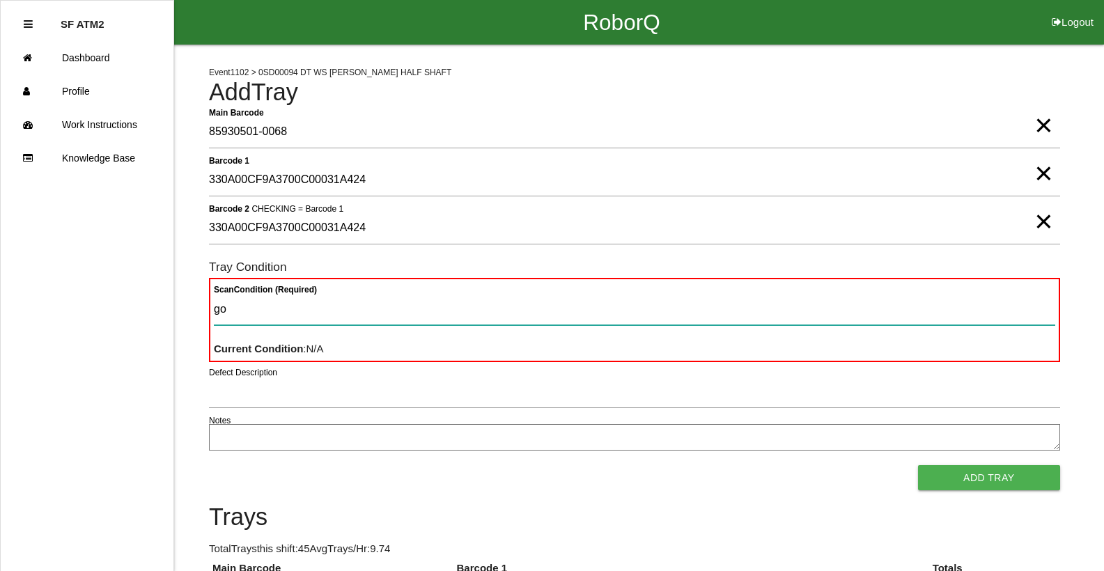
type Condition "goo"
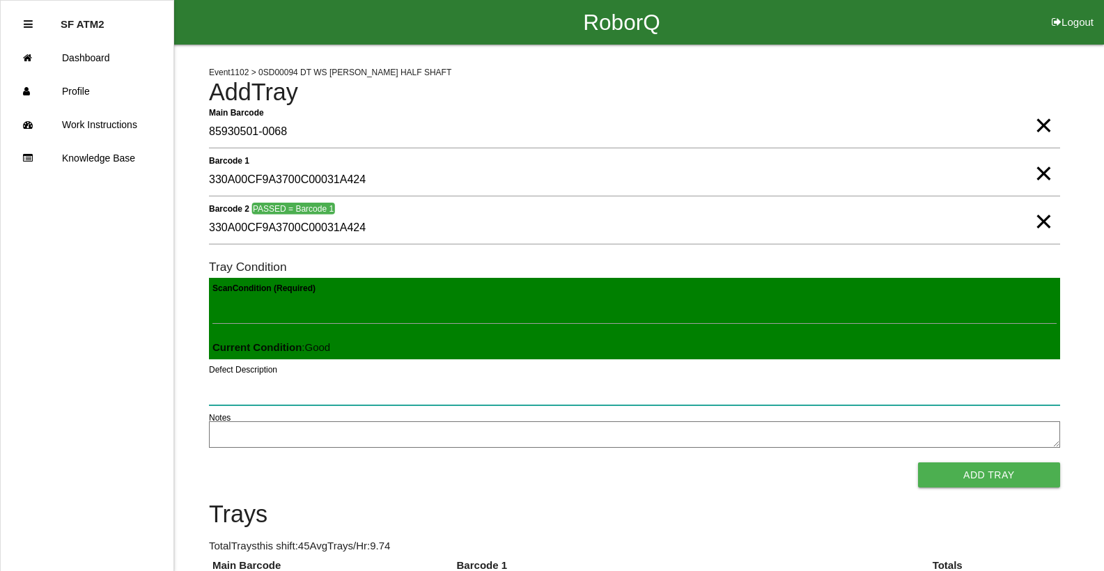
click at [918, 462] on button "Add Tray" at bounding box center [989, 474] width 142 height 25
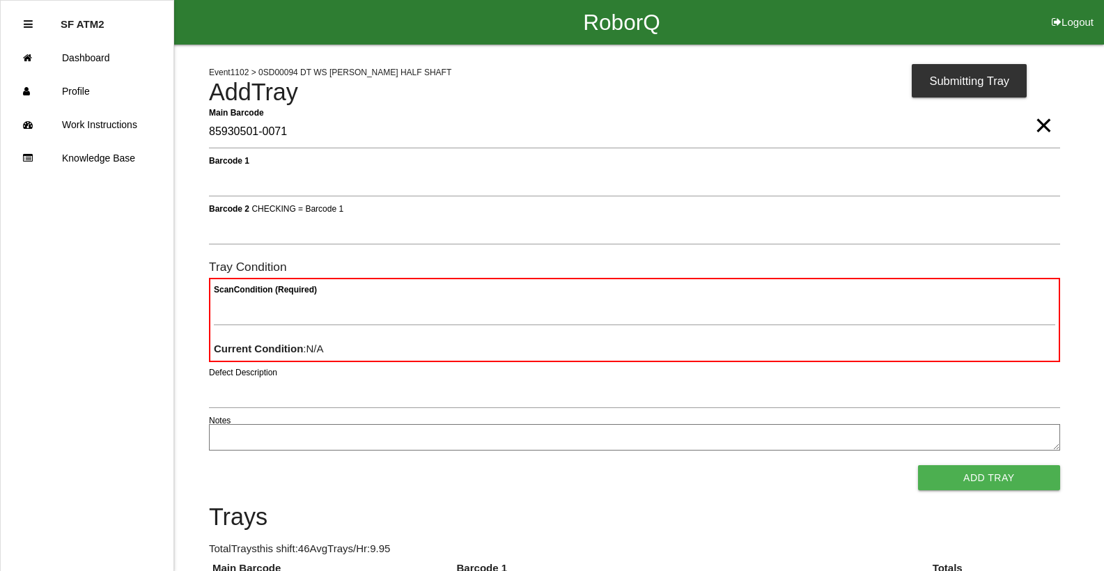
type Barcode "85930501-0071"
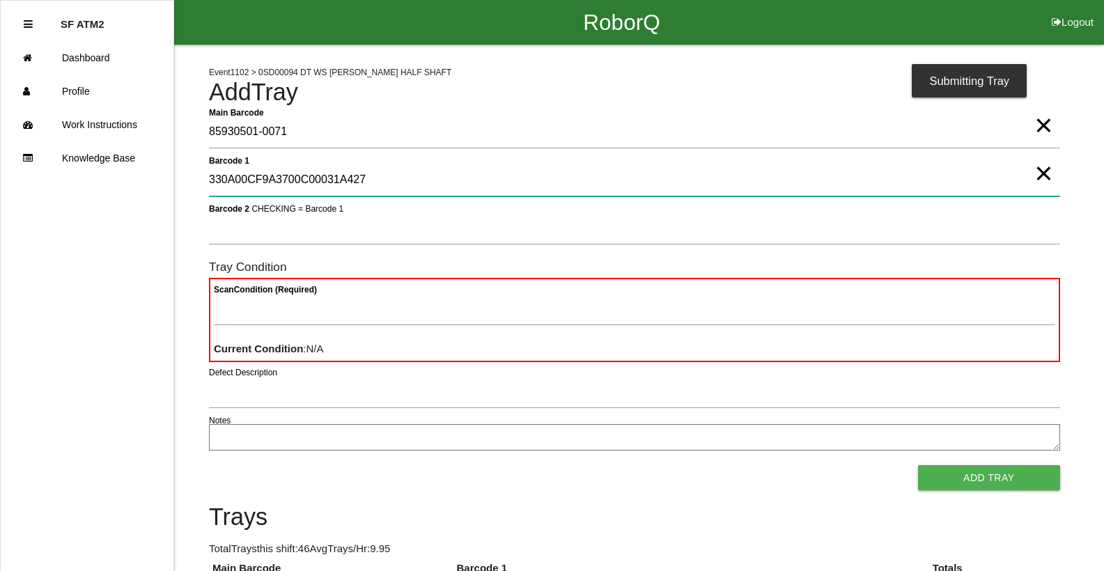
type 1 "330A00CF9A3700C00031A427"
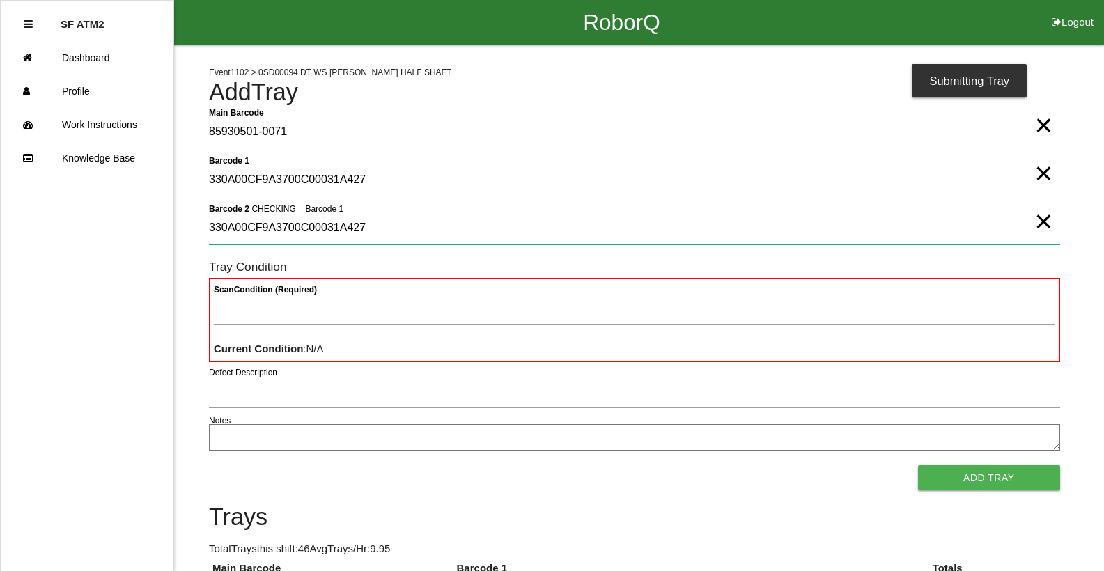
type 2 "330A00CF9A3700C00031A427"
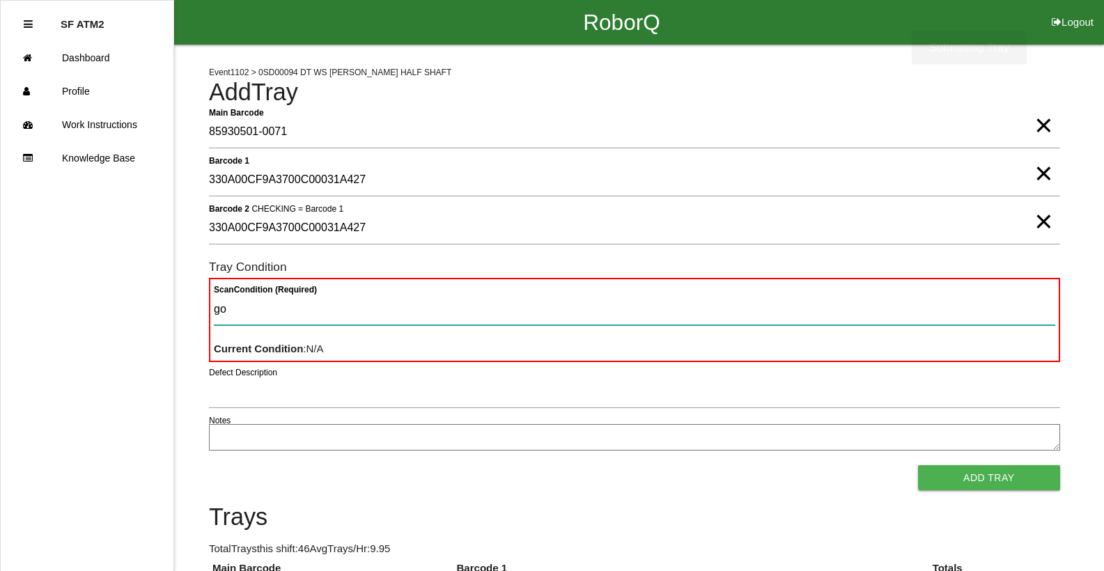
type Condition "goo"
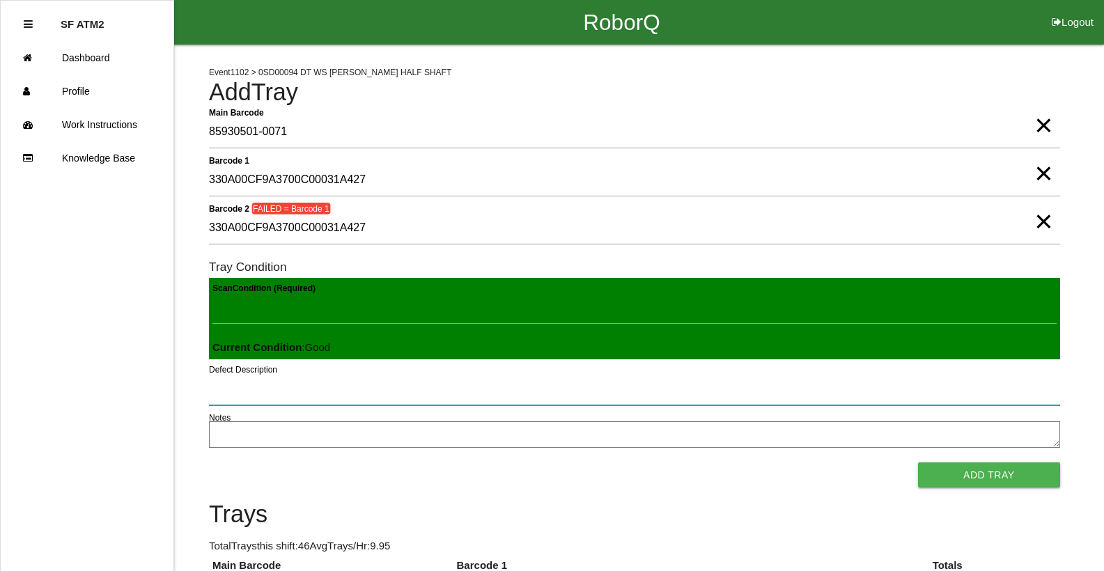
click at [918, 462] on button "Add Tray" at bounding box center [989, 474] width 142 height 25
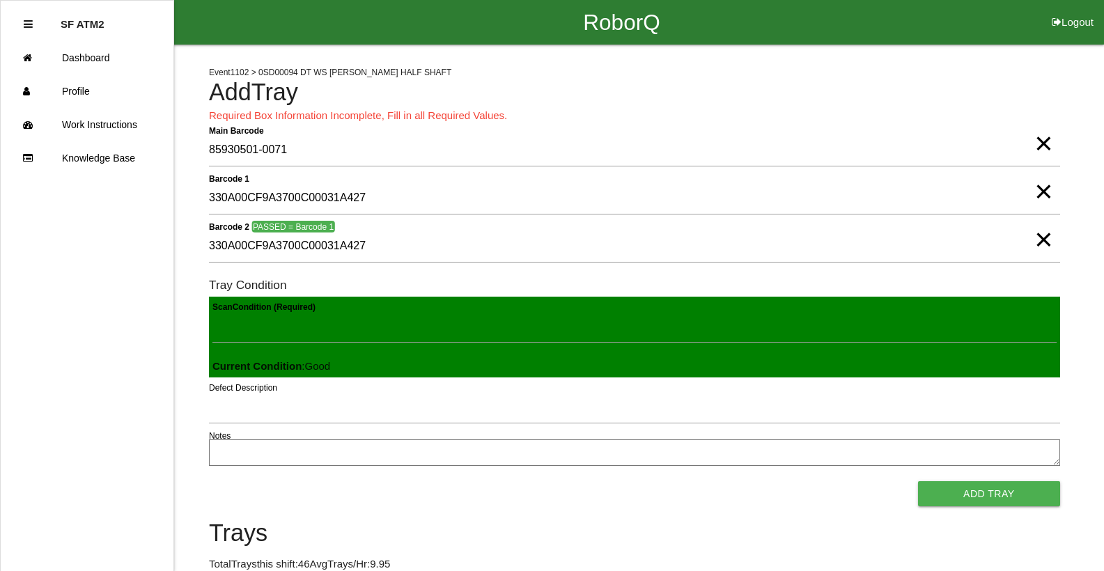
click at [918, 481] on button "Add Tray" at bounding box center [989, 493] width 142 height 25
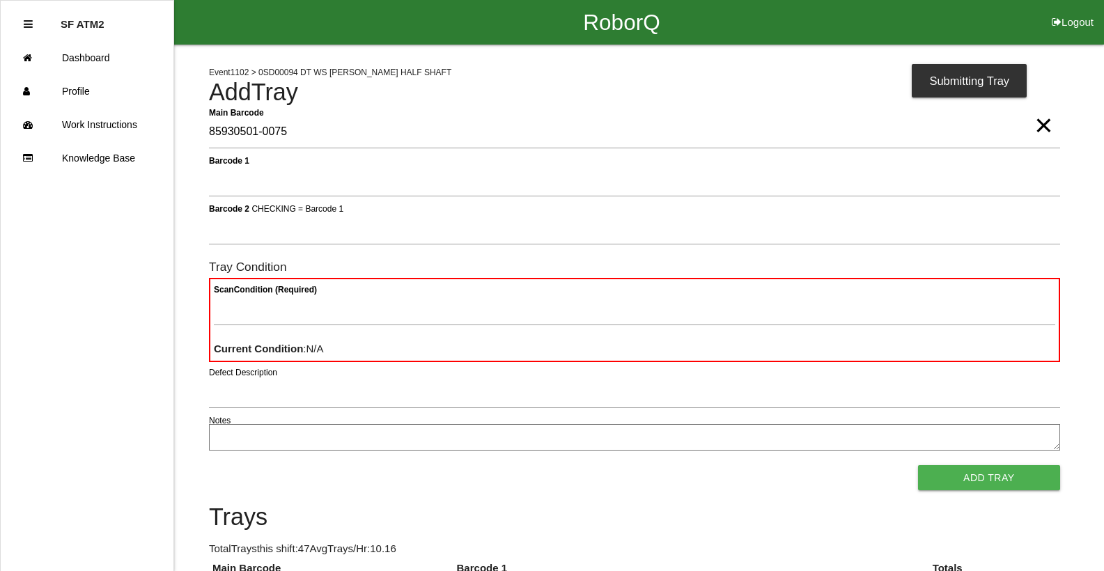
type Barcode "85930501-0075"
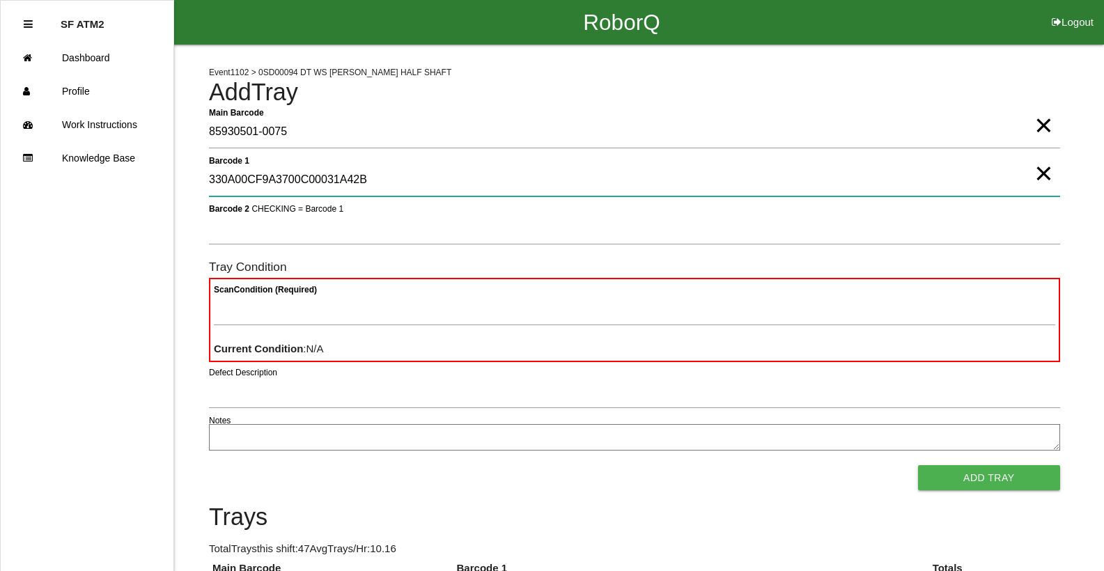
type 1 "330A00CF9A3700C00031A42B"
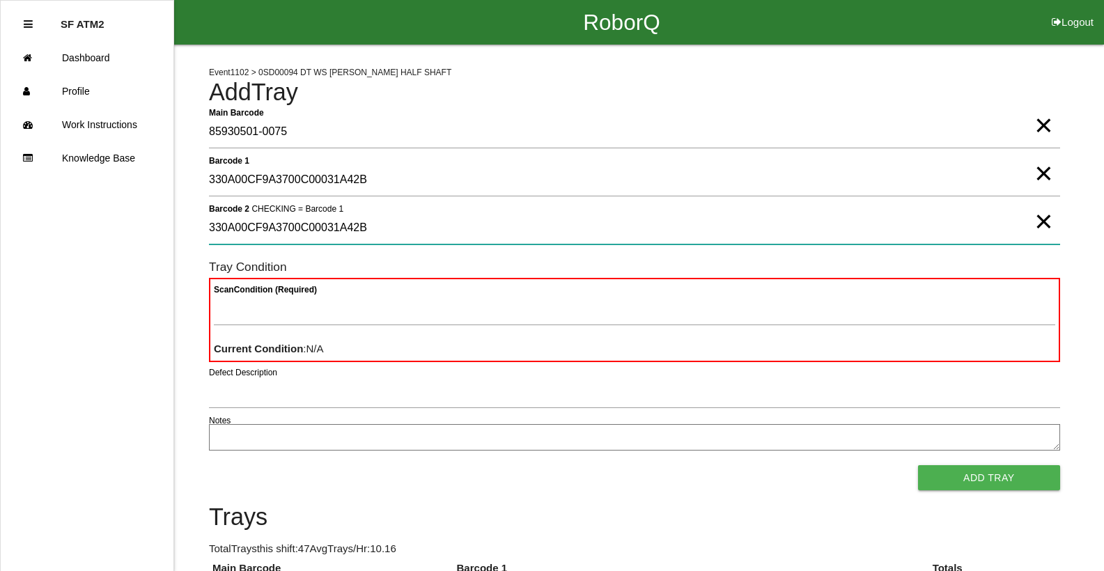
type 2 "330A00CF9A3700C00031A42B"
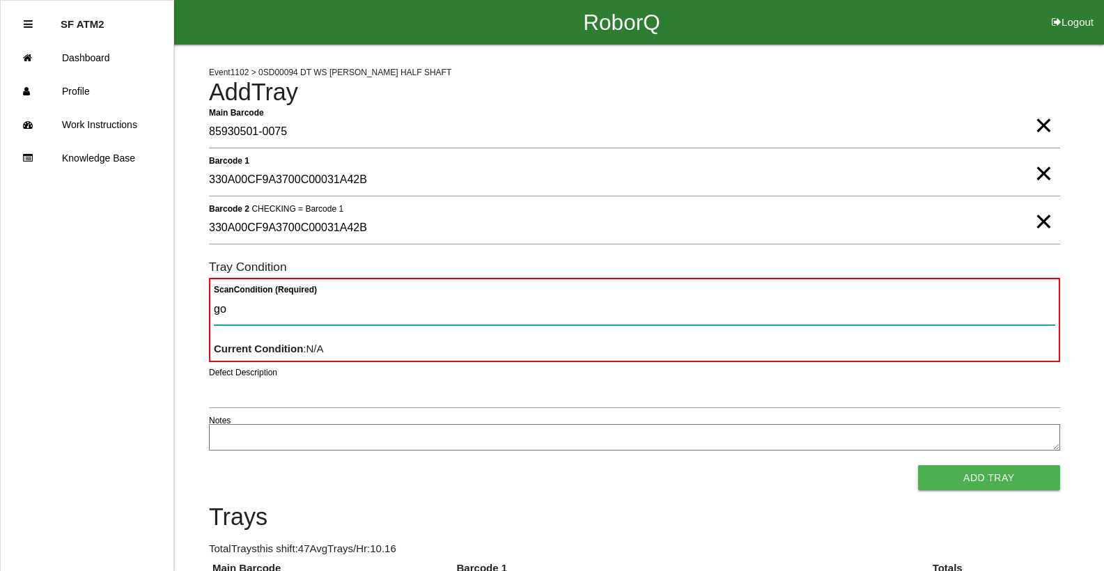
type Condition "goo"
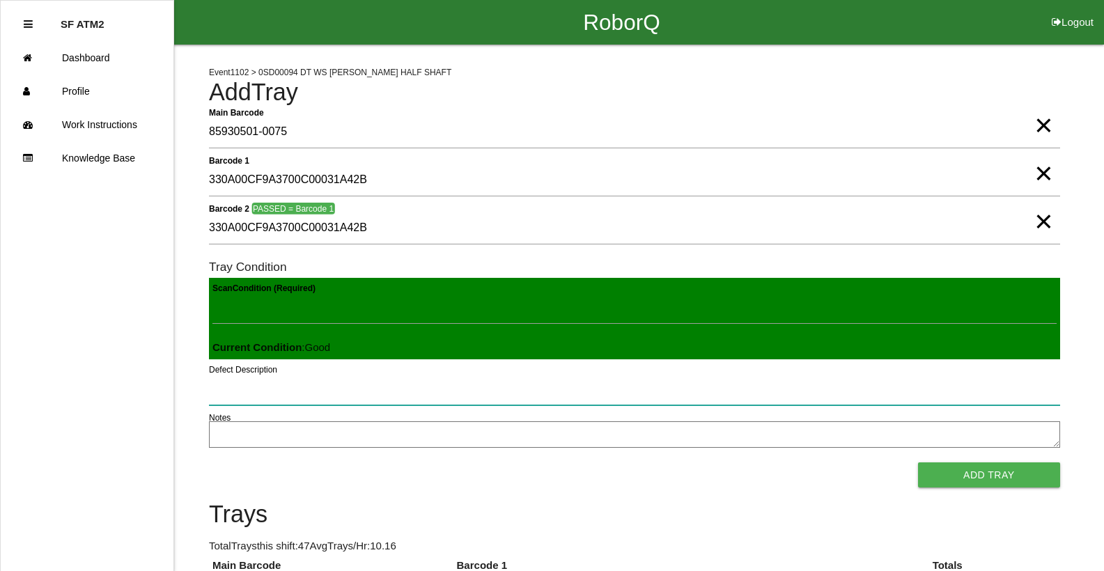
click at [918, 462] on button "Add Tray" at bounding box center [989, 474] width 142 height 25
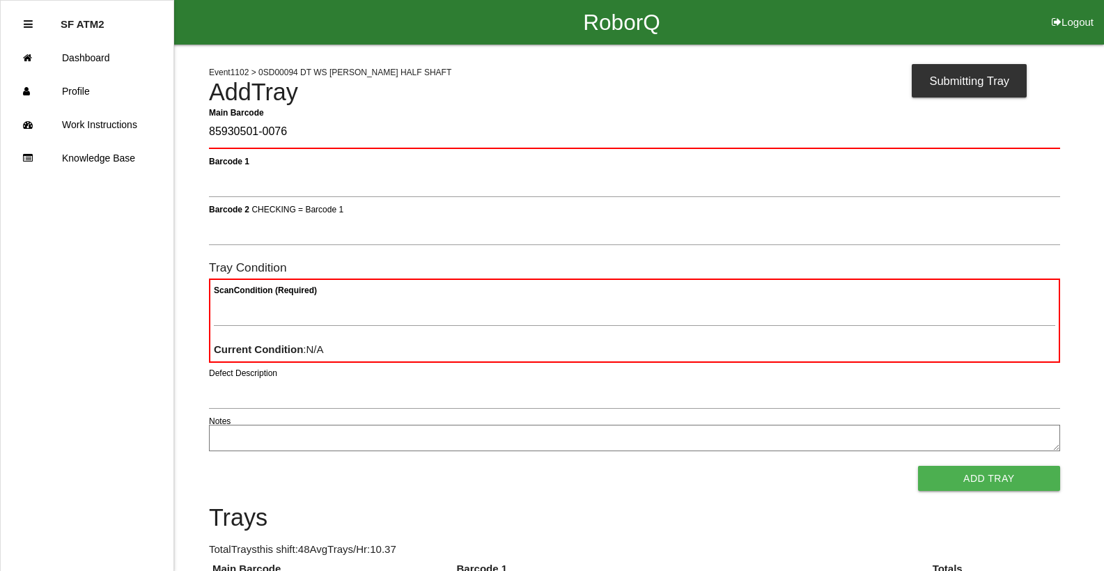
type Barcode "85930501-0076"
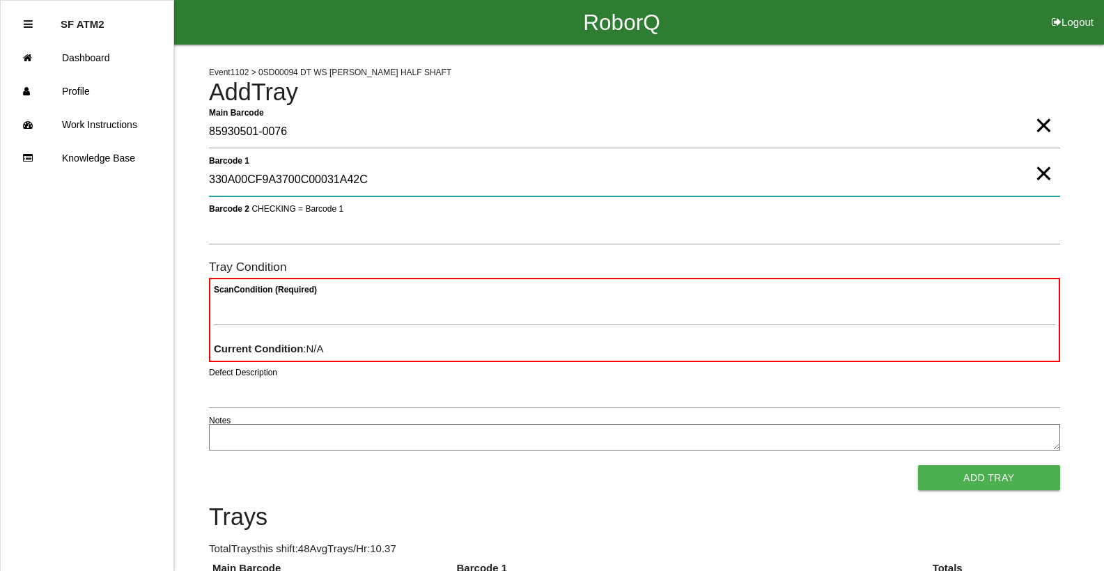
type 1 "330A00CF9A3700C00031A42C"
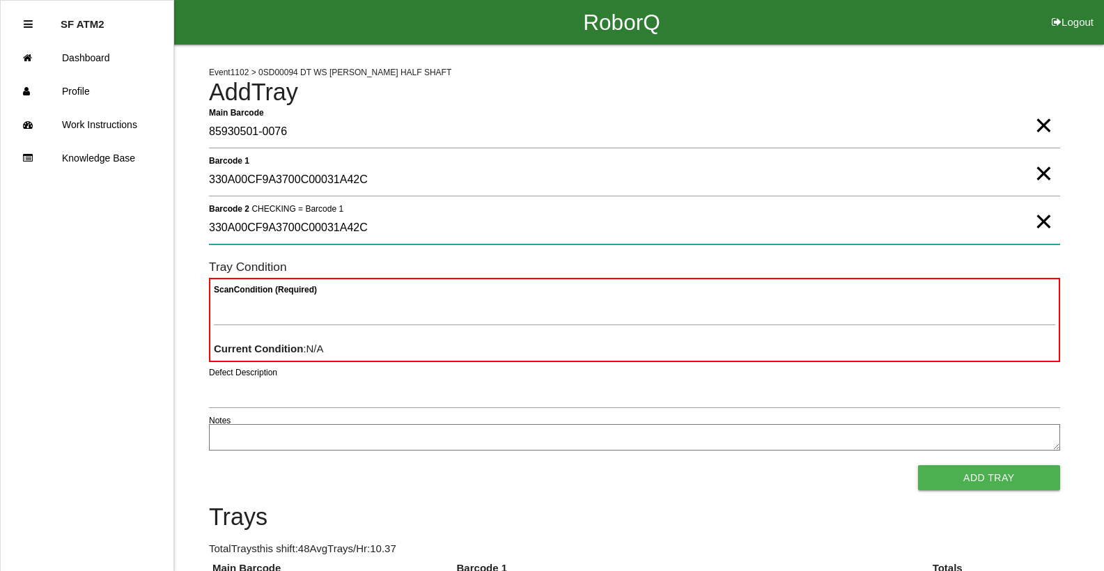
type 2 "330A00CF9A3700C00031A42C"
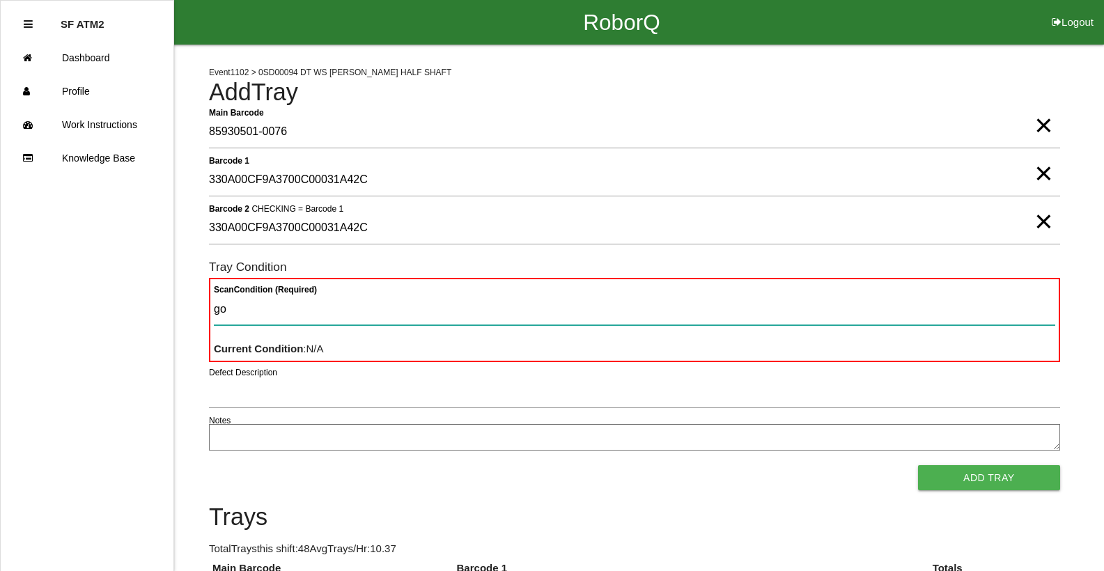
type Condition "goo"
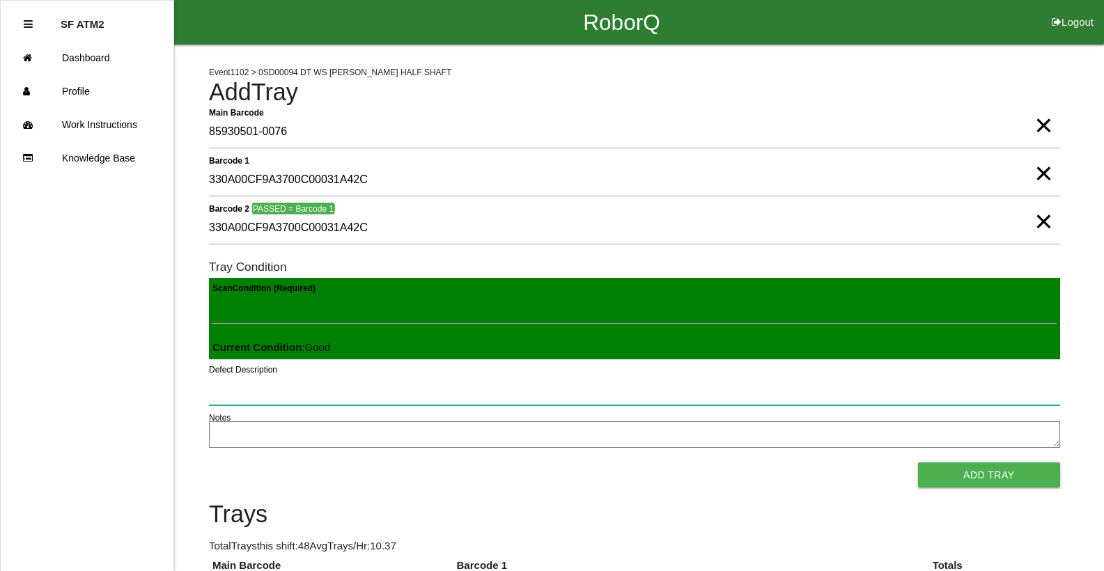
click at [918, 462] on button "Add Tray" at bounding box center [989, 474] width 142 height 25
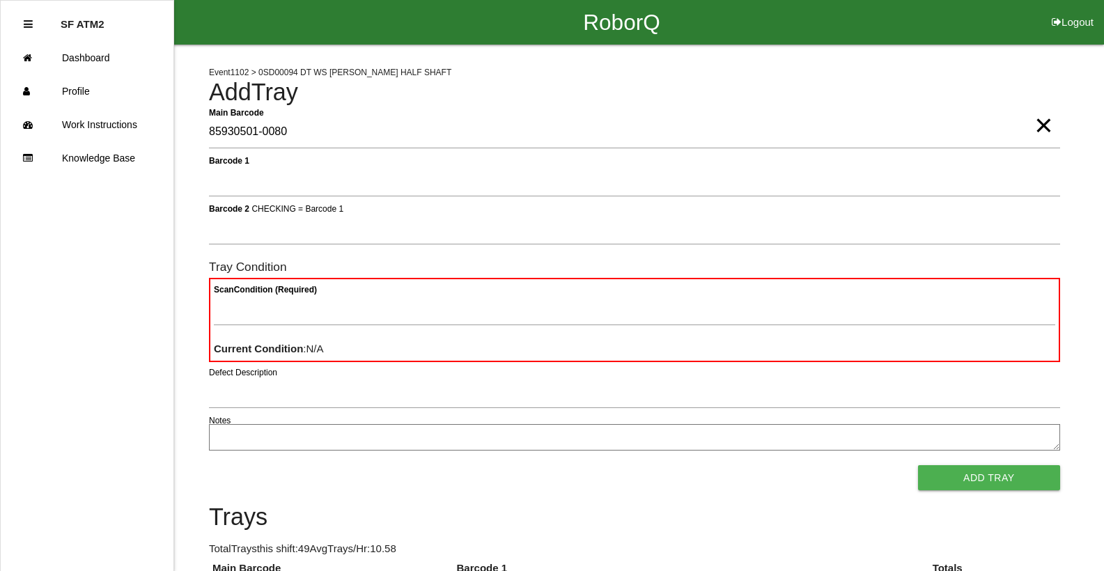
type Barcode "85930501-0080"
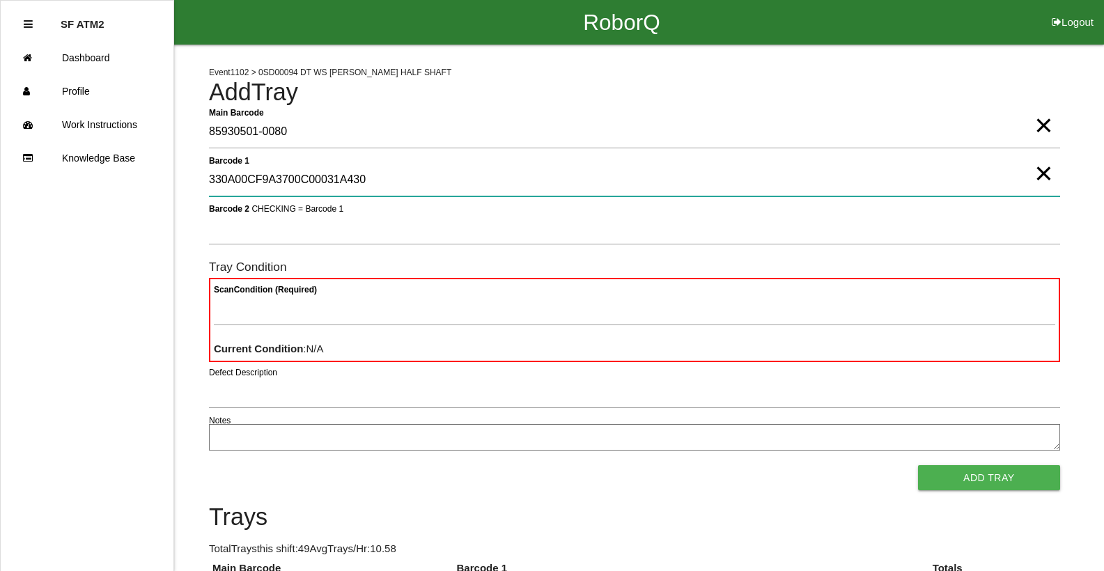
type 1 "330A00CF9A3700C00031A430"
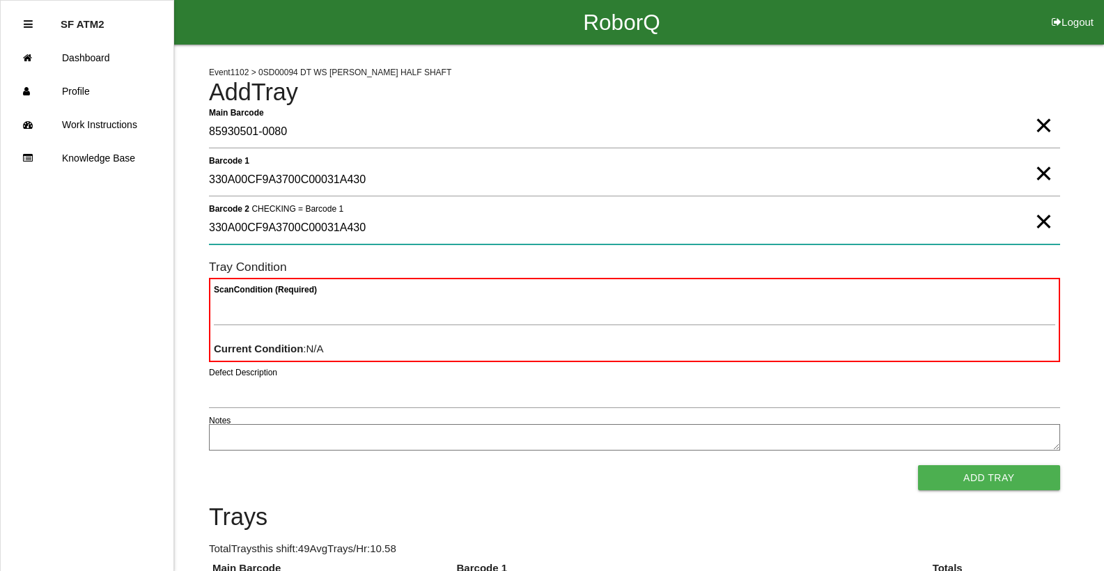
type 2 "330A00CF9A3700C00031A430"
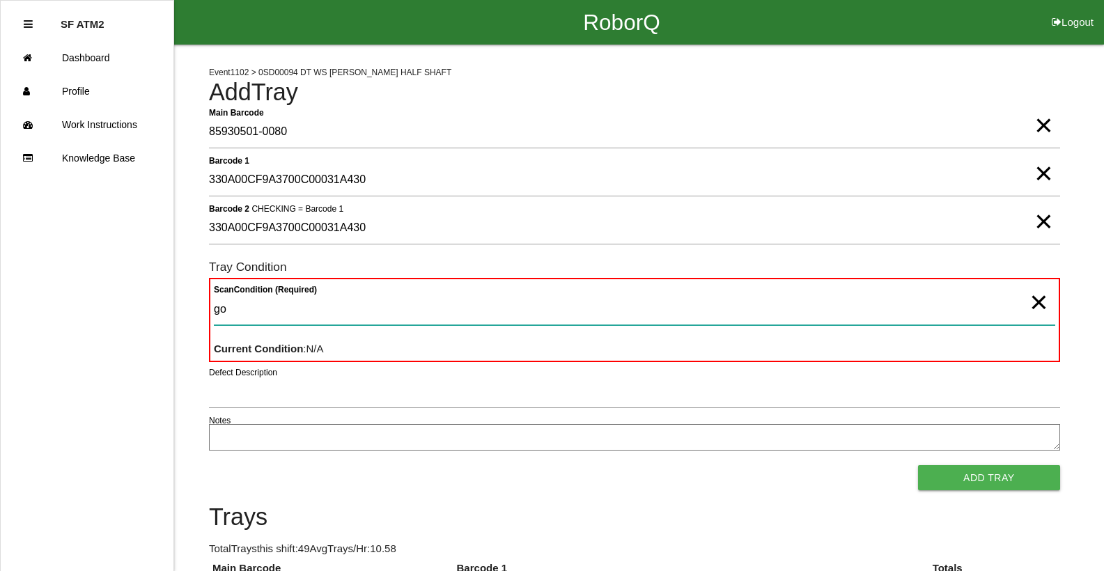
type Condition "goo"
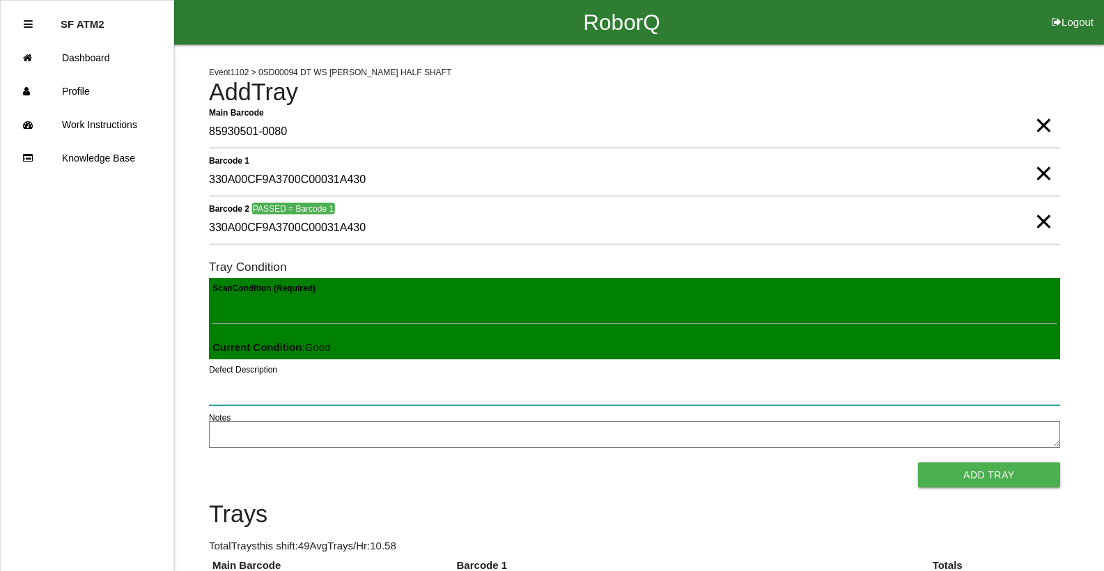
click at [918, 462] on button "Add Tray" at bounding box center [989, 474] width 142 height 25
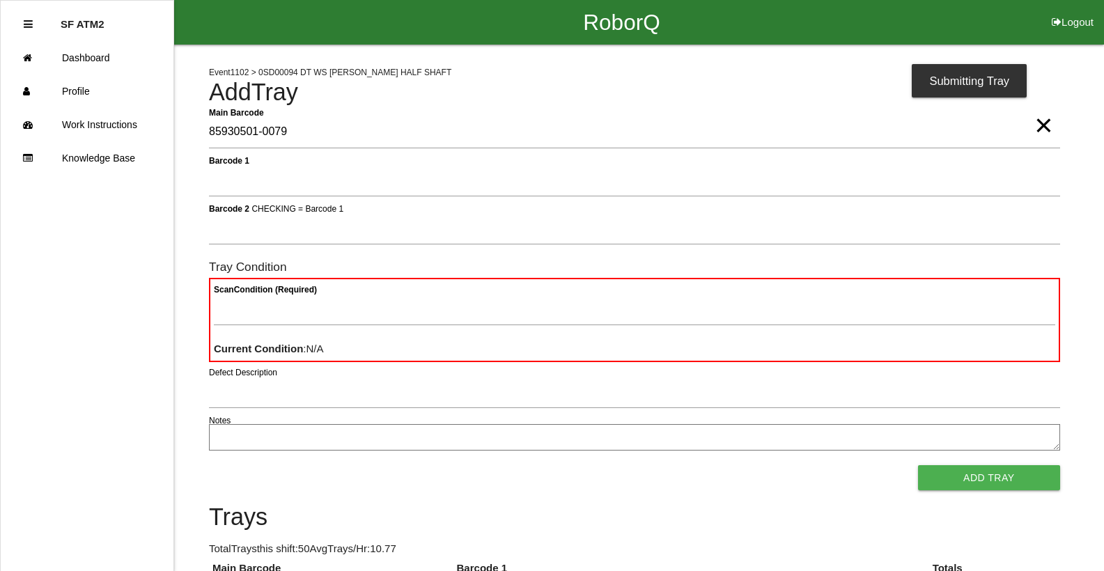
type Barcode "85930501-0079"
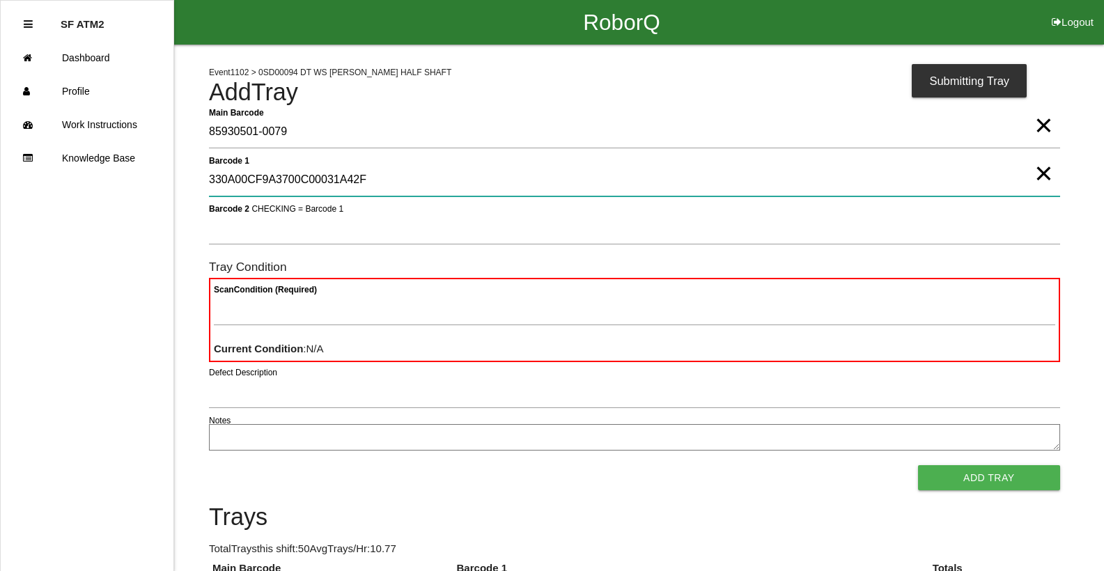
type 1 "330A00CF9A3700C00031A42F"
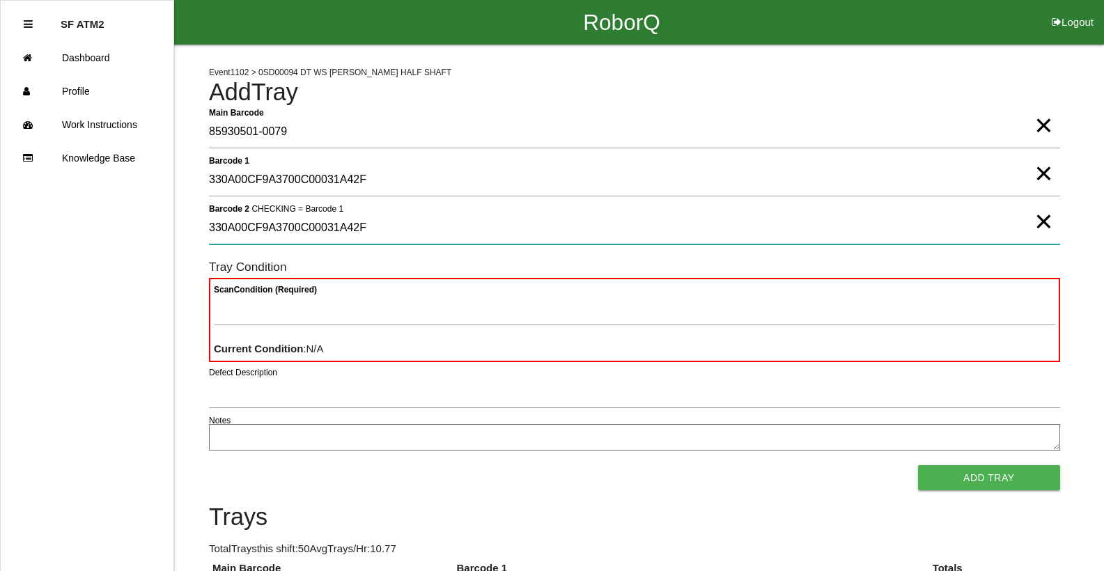
type 2 "330A00CF9A3700C00031A42F"
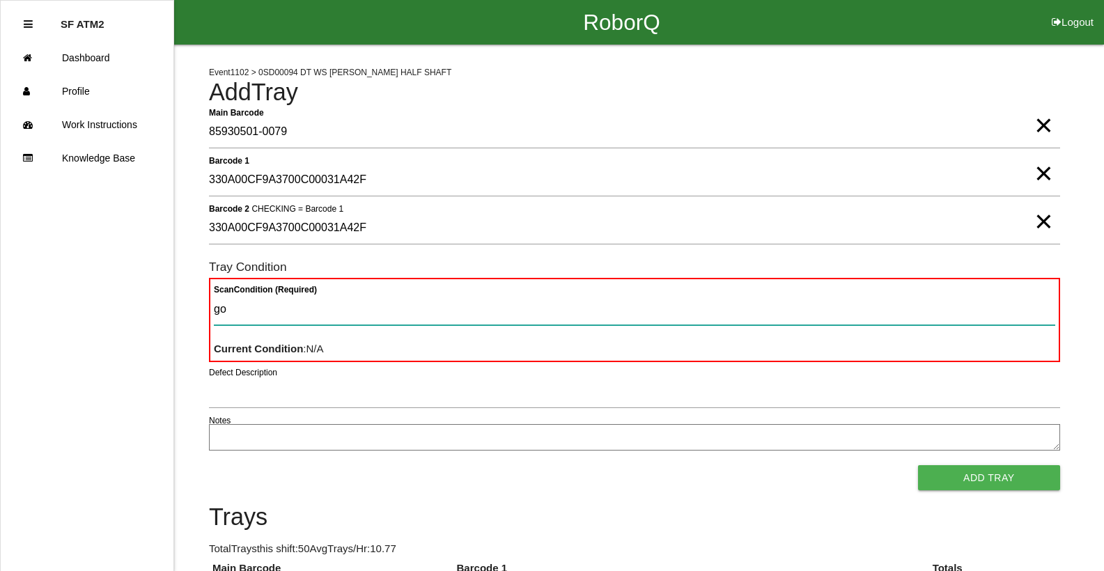
type Condition "goo"
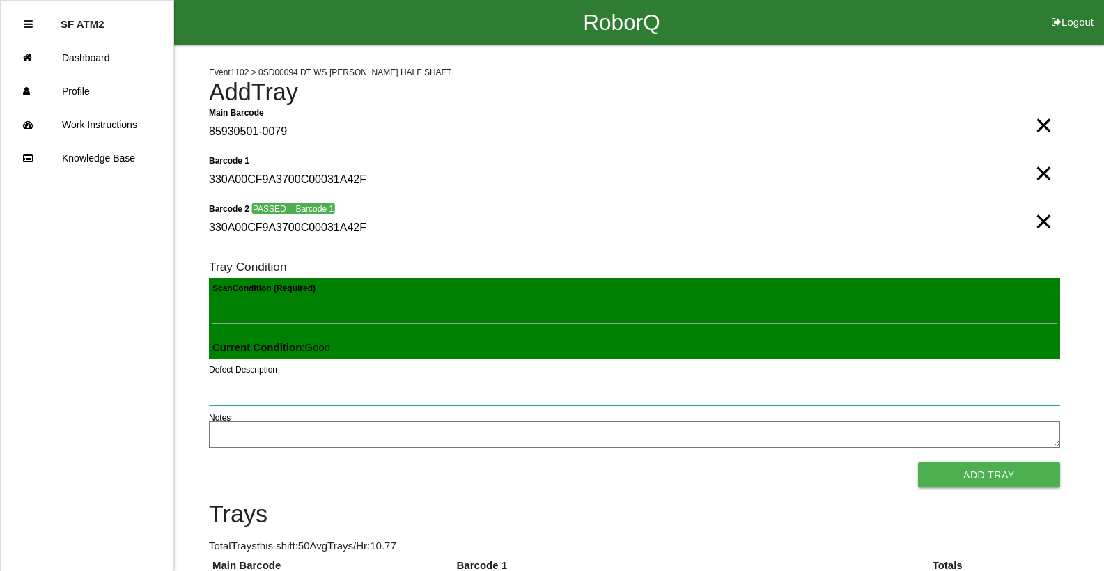
click at [918, 462] on button "Add Tray" at bounding box center [989, 474] width 142 height 25
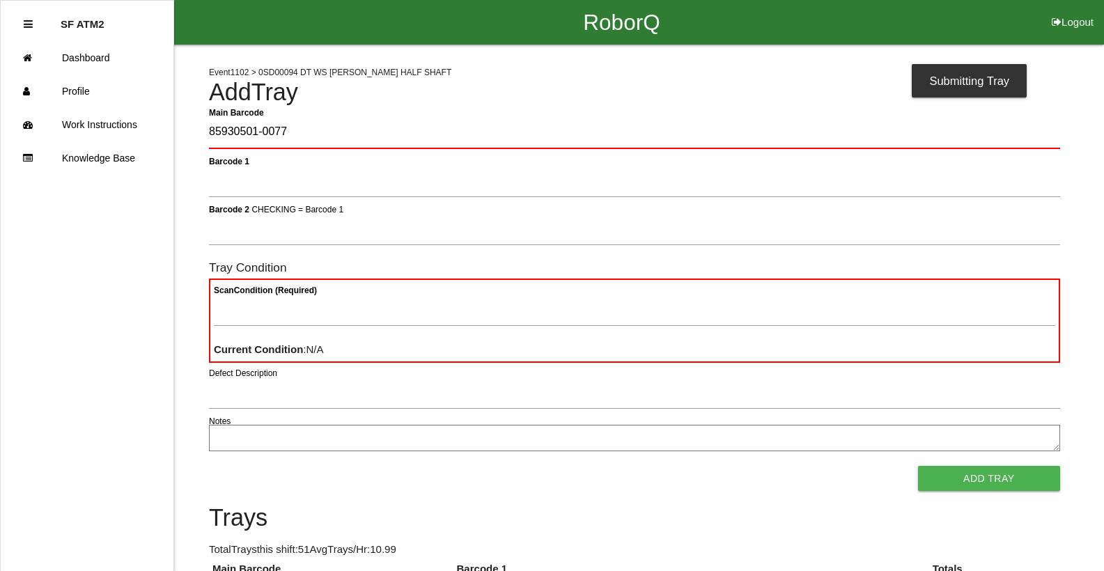
type Barcode "85930501-0077"
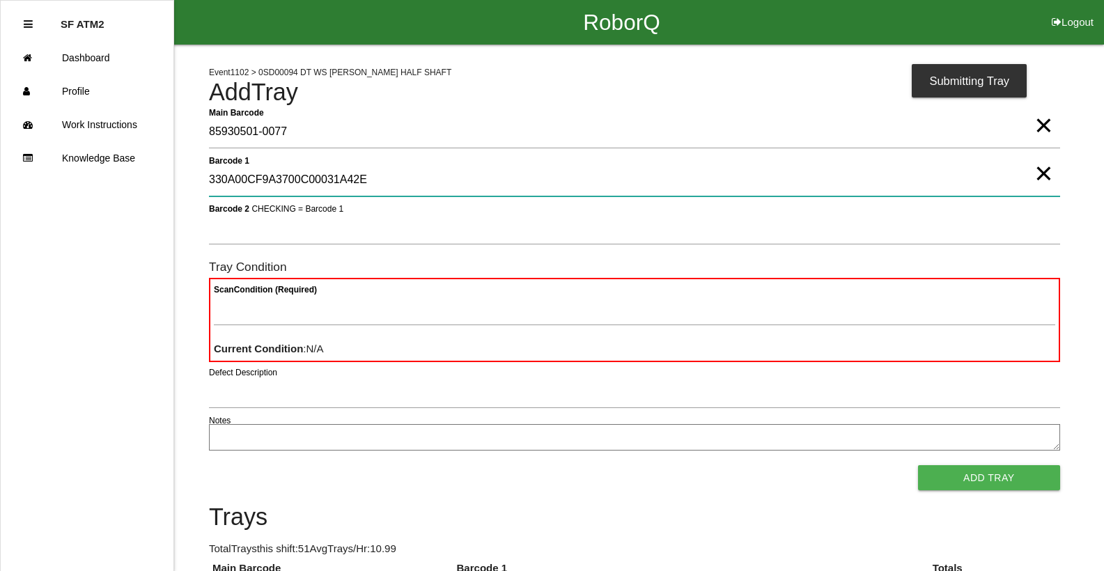
type 1 "330A00CF9A3700C00031A42E"
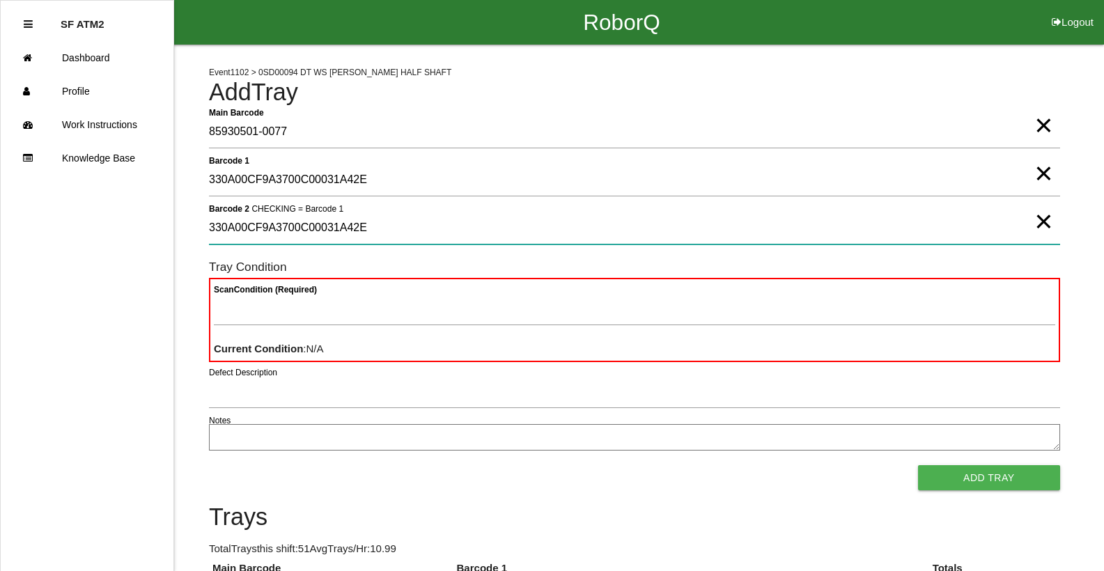
type 2 "330A00CF9A3700C00031A42E"
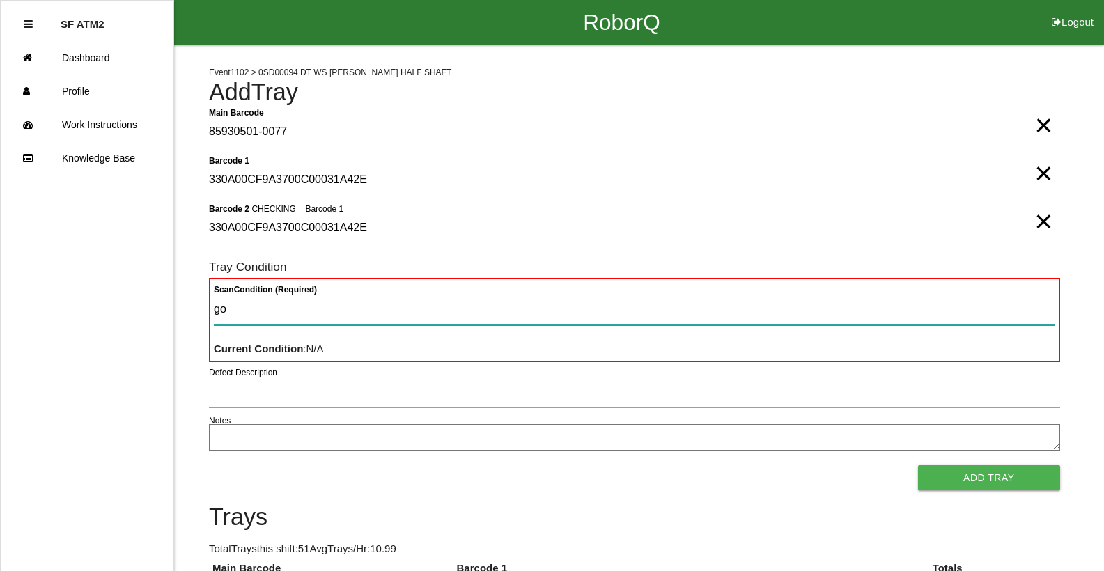
type Condition "goo"
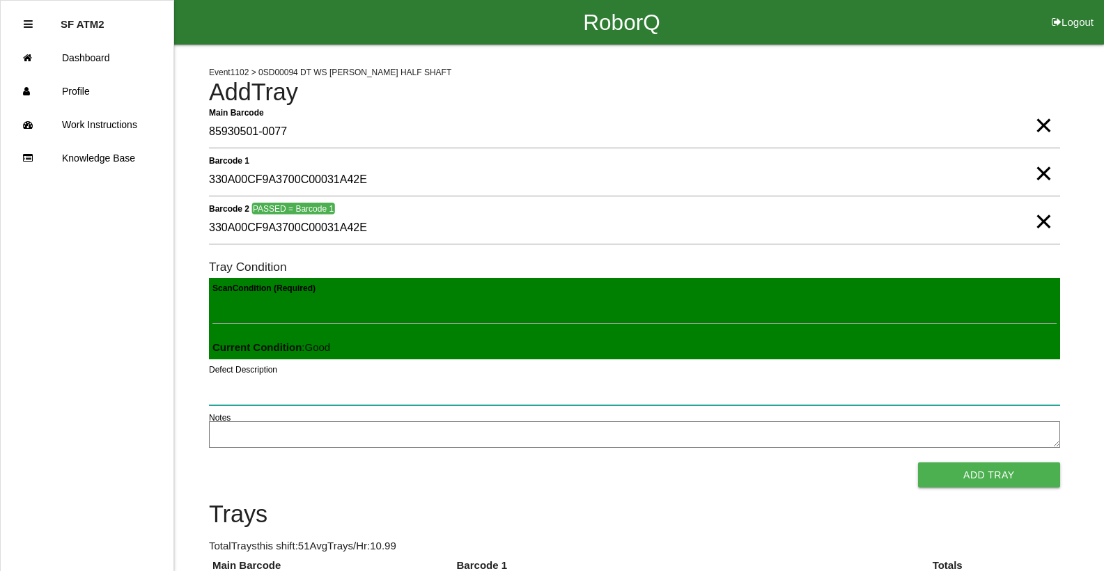
click at [918, 462] on button "Add Tray" at bounding box center [989, 474] width 142 height 25
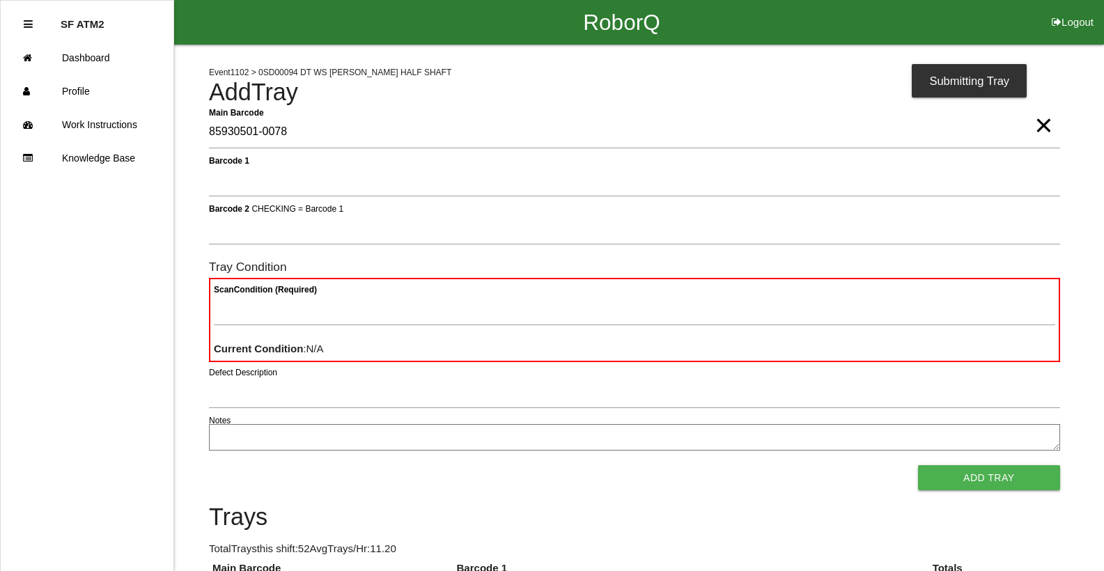
type Barcode "85930501-0078"
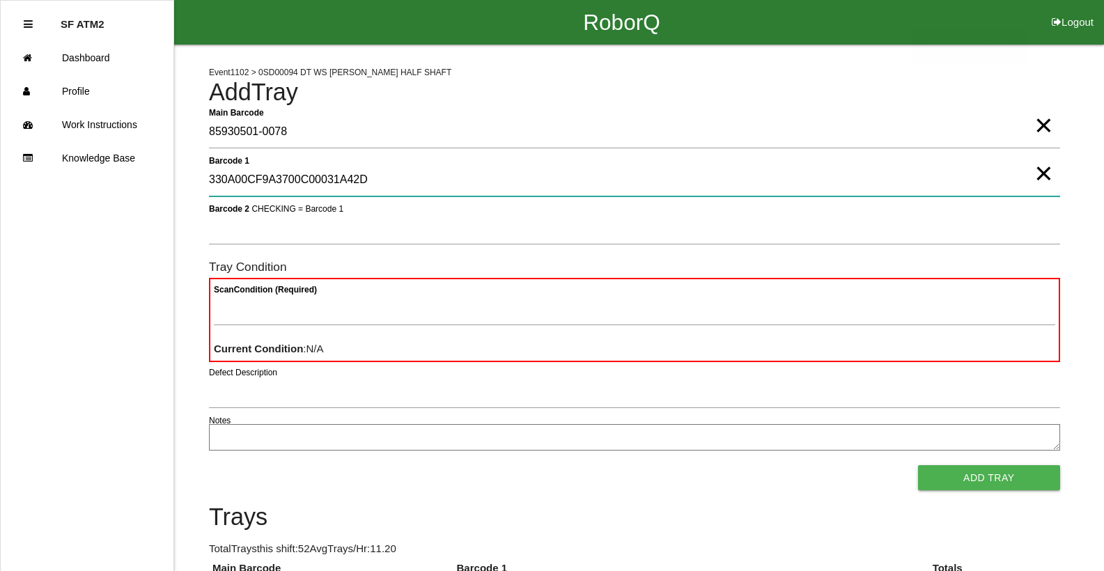
type 1 "330A00CF9A3700C00031A42D"
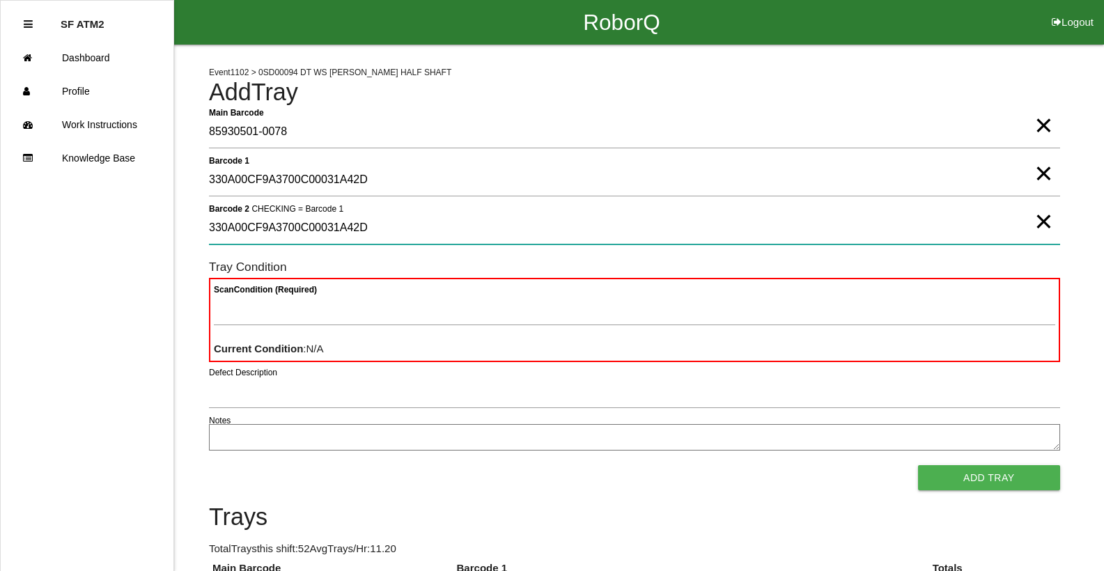
type 2 "330A00CF9A3700C00031A42D"
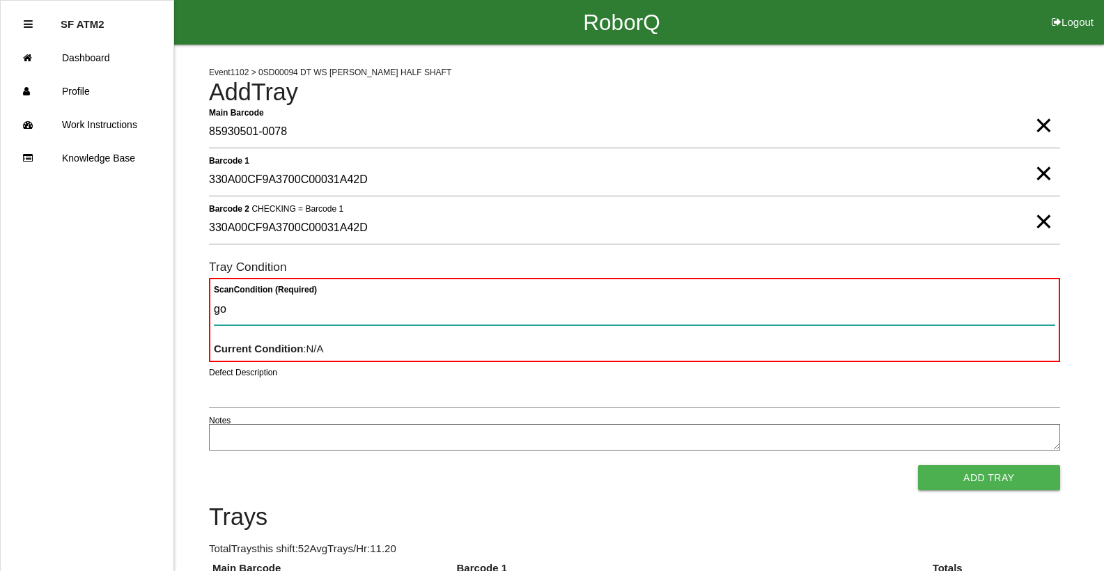
type Condition "goo"
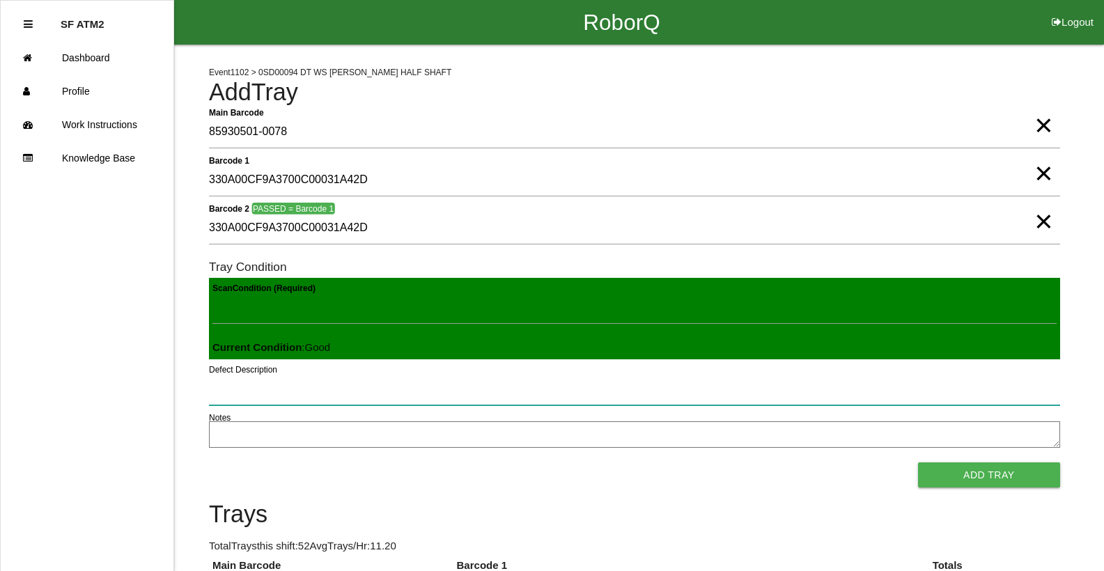
click button "Add Tray" at bounding box center [989, 474] width 142 height 25
